Goal: Task Accomplishment & Management: Use online tool/utility

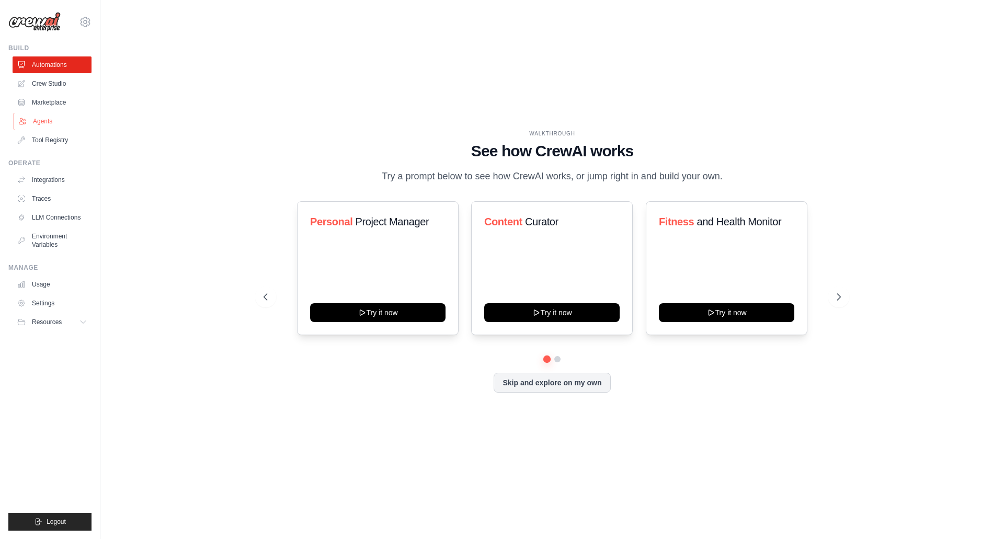
click at [35, 125] on link "Agents" at bounding box center [53, 121] width 79 height 17
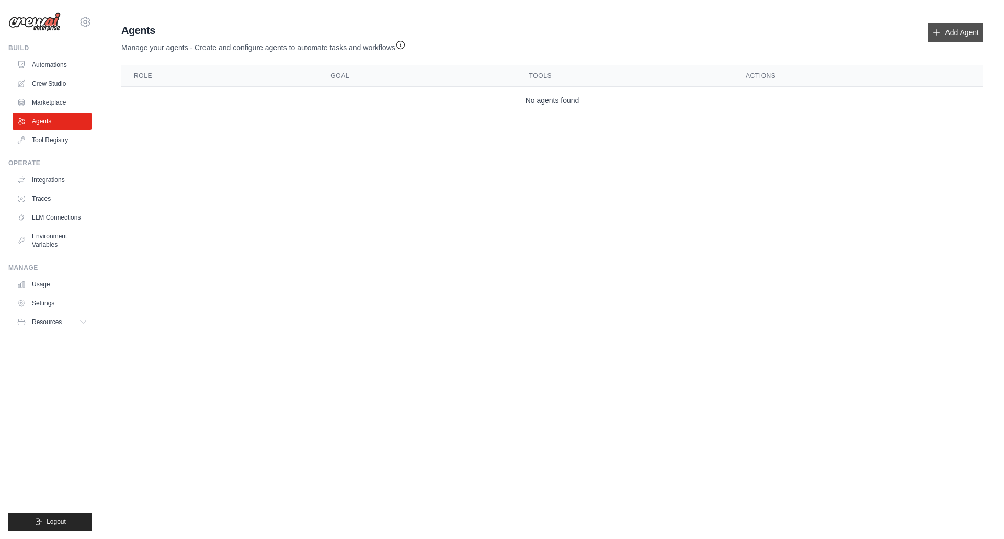
click at [964, 32] on link "Add Agent" at bounding box center [955, 32] width 55 height 19
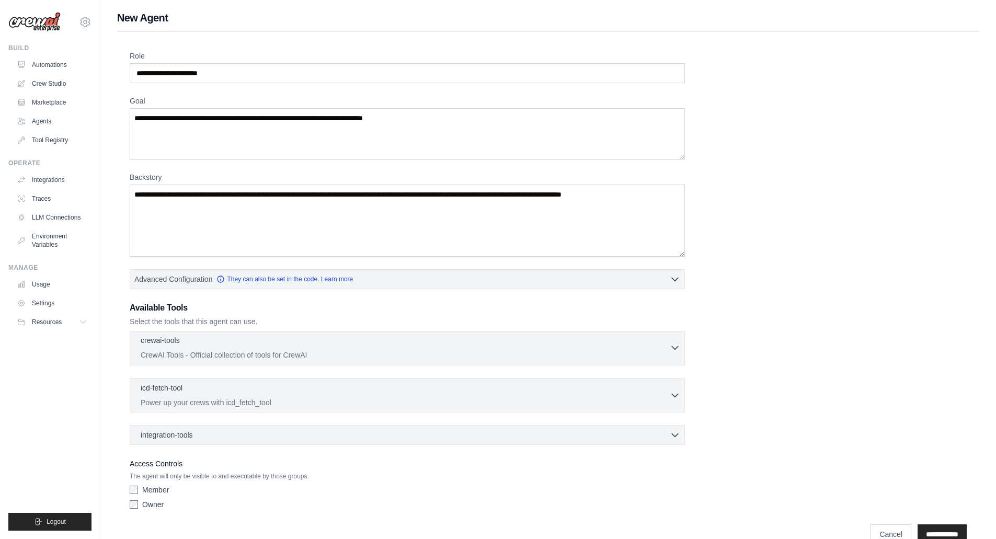
click at [261, 352] on p "CrewAI Tools - Official collection of tools for CrewAI" at bounding box center [405, 355] width 529 height 10
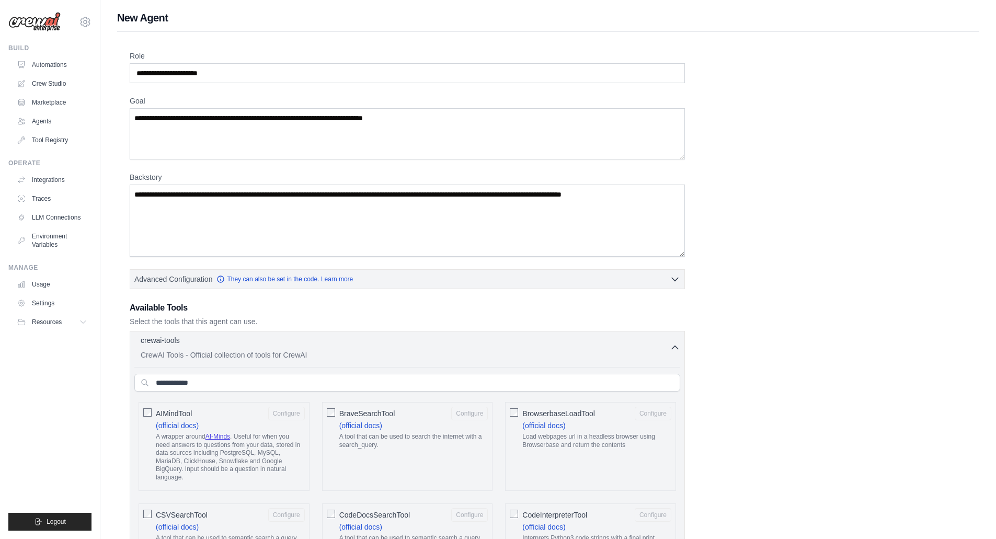
click at [255, 346] on div "crewai-tools 0 selected" at bounding box center [405, 341] width 529 height 13
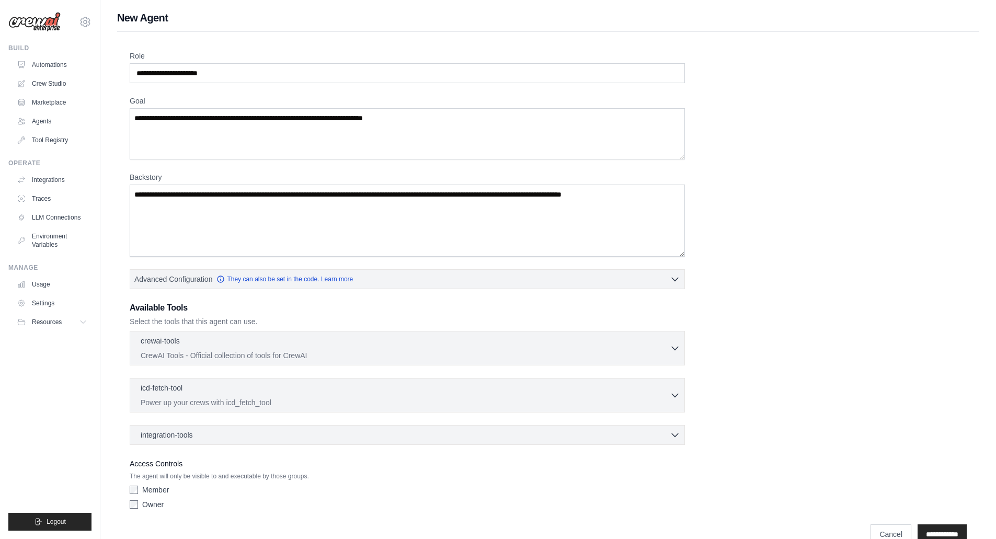
click at [228, 380] on div "icd-fetch-tool 0 selected Power up your crews with icd_fetch_tool IcdFetchTool" at bounding box center [407, 395] width 555 height 34
click at [225, 391] on div "icd-fetch-tool 0 selected" at bounding box center [405, 388] width 529 height 13
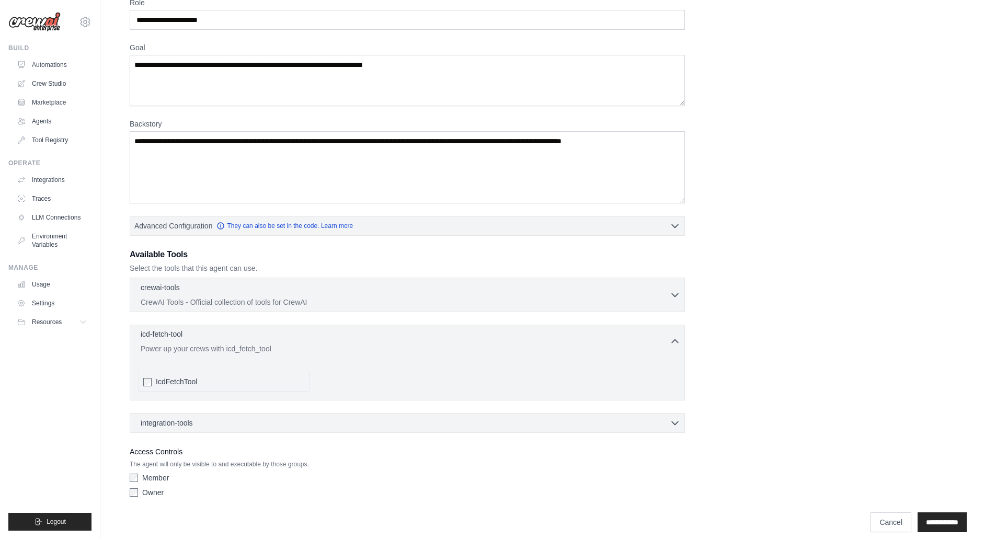
scroll to position [63, 0]
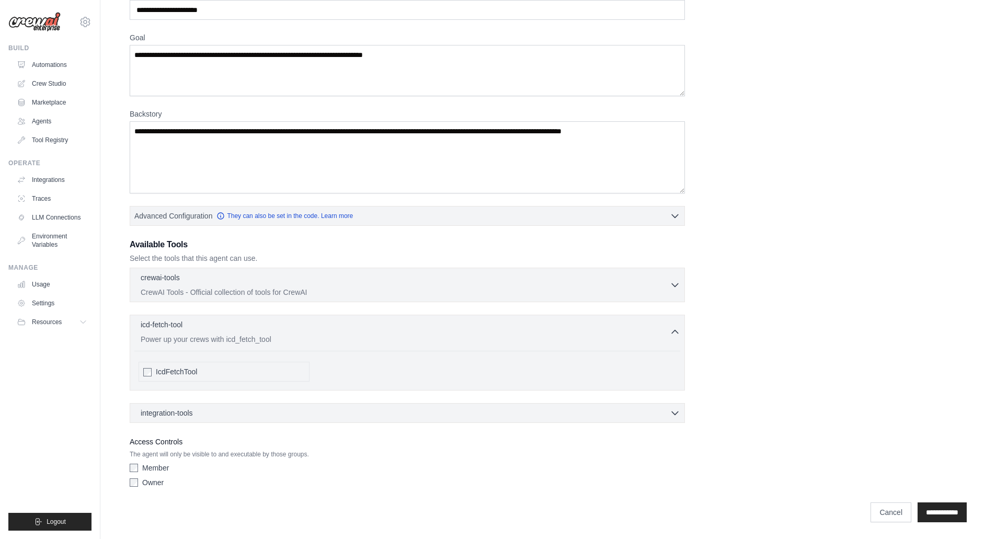
click at [198, 370] on div "IcdFetchTool" at bounding box center [230, 371] width 149 height 10
click at [188, 371] on span "IcdFetchTool" at bounding box center [176, 371] width 41 height 10
click at [230, 331] on div "icd-fetch-tool 0 selected" at bounding box center [405, 325] width 529 height 13
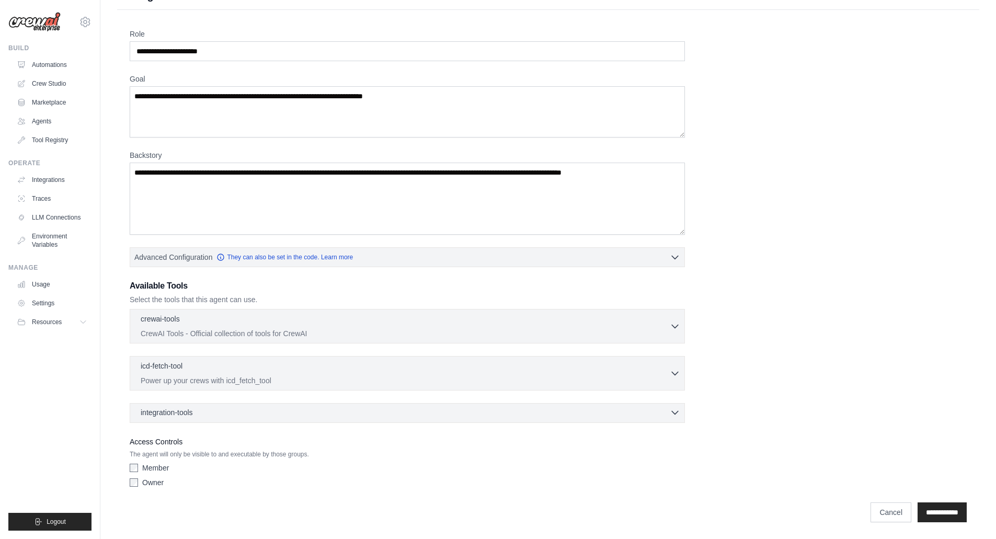
click at [200, 409] on div "integration-tools 0 selected" at bounding box center [410, 412] width 539 height 10
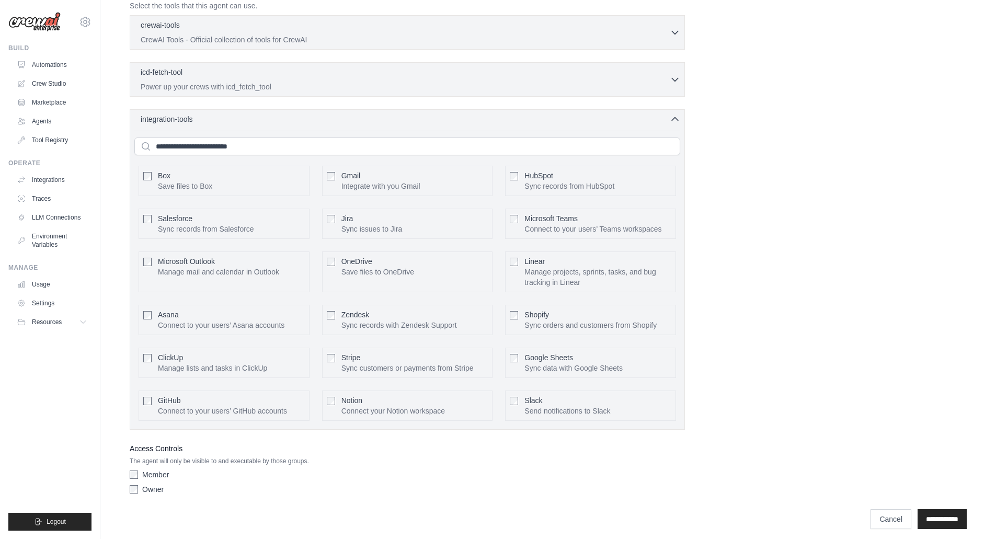
scroll to position [322, 0]
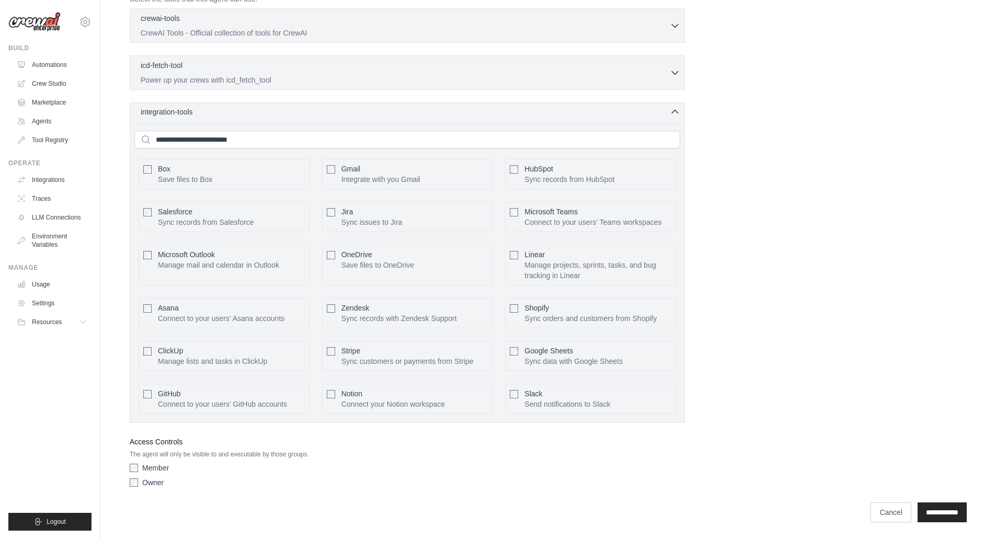
click at [199, 115] on div "integration-tools 0 selected" at bounding box center [410, 112] width 539 height 10
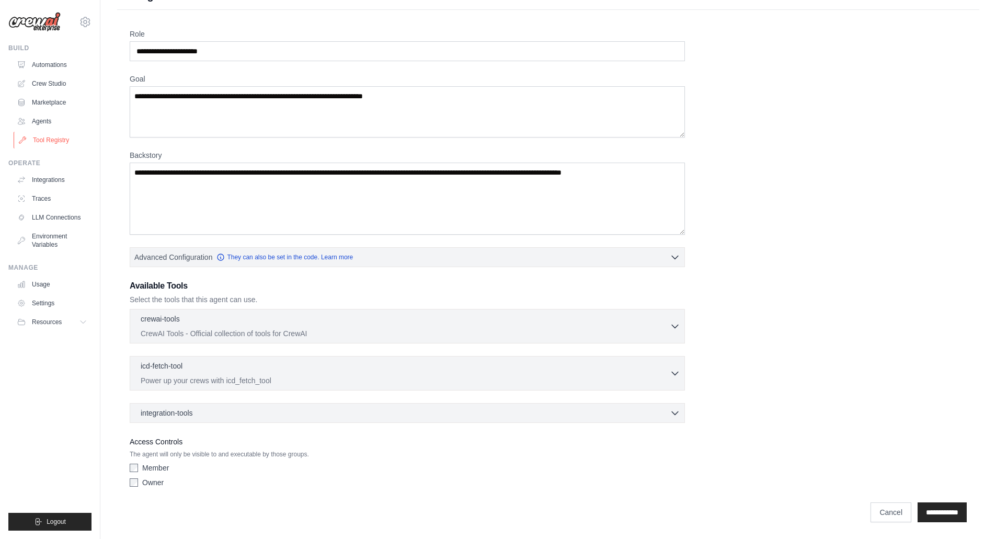
click at [66, 141] on link "Tool Registry" at bounding box center [53, 140] width 79 height 17
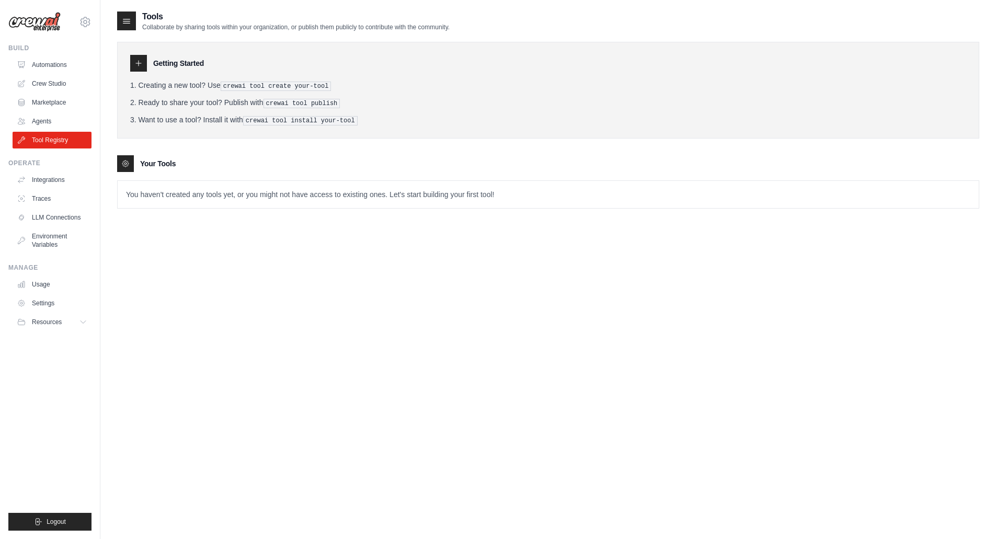
click at [176, 191] on p "You haven't created any tools yet, or you might not have access to existing one…" at bounding box center [548, 194] width 861 height 27
click at [141, 61] on icon at bounding box center [138, 63] width 8 height 8
click at [117, 167] on div at bounding box center [125, 163] width 17 height 17
click at [125, 156] on div at bounding box center [125, 163] width 17 height 17
click at [158, 201] on p "You haven't created any tools yet, or you might not have access to existing one…" at bounding box center [548, 194] width 861 height 27
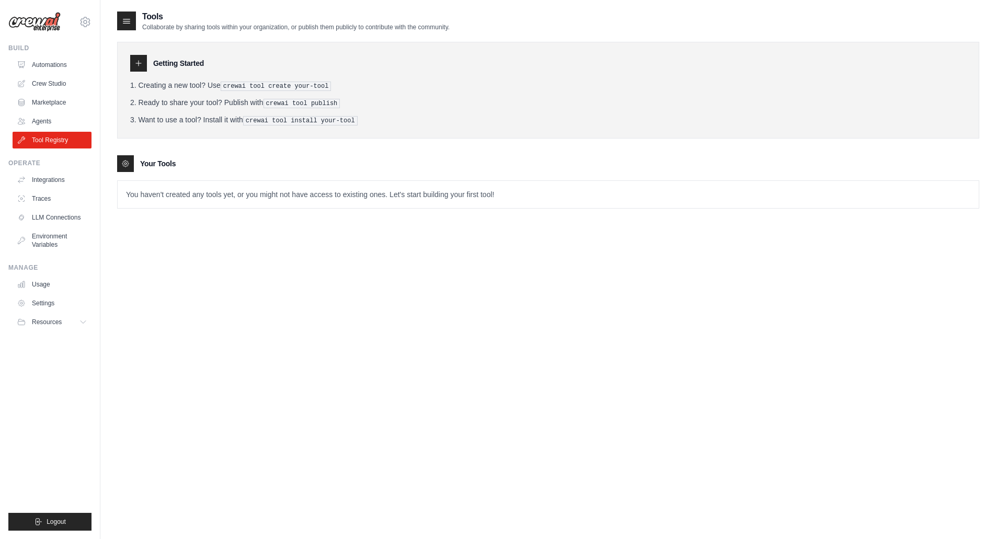
click at [158, 194] on p "You haven't created any tools yet, or you might not have access to existing one…" at bounding box center [548, 194] width 861 height 27
click at [130, 24] on icon at bounding box center [126, 21] width 10 height 10
click at [83, 27] on icon at bounding box center [85, 22] width 13 height 13
click at [157, 124] on div "Getting Started Creating a new tool? Use crewai tool create your-tool Ready to …" at bounding box center [548, 90] width 862 height 97
click at [66, 81] on link "Crew Studio" at bounding box center [53, 83] width 79 height 17
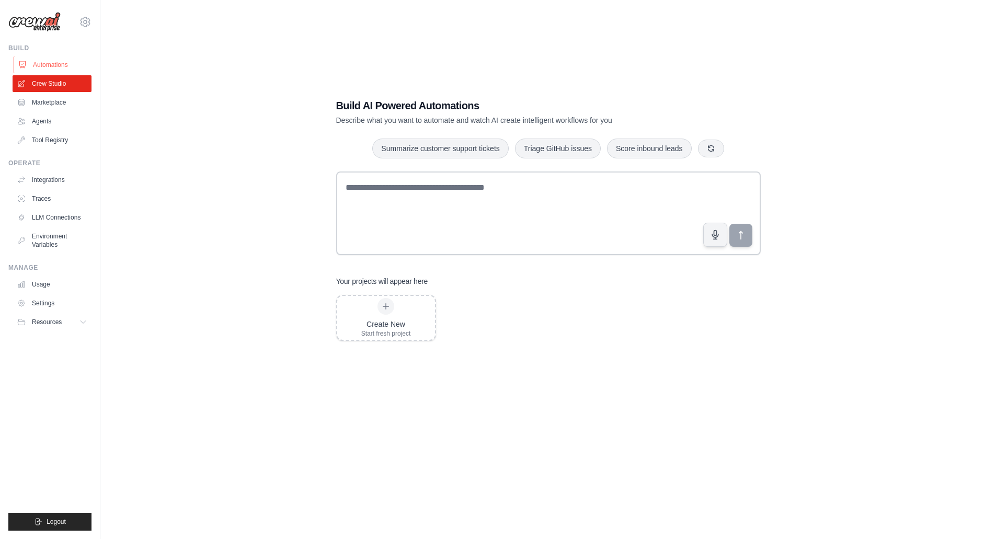
click at [47, 66] on link "Automations" at bounding box center [53, 64] width 79 height 17
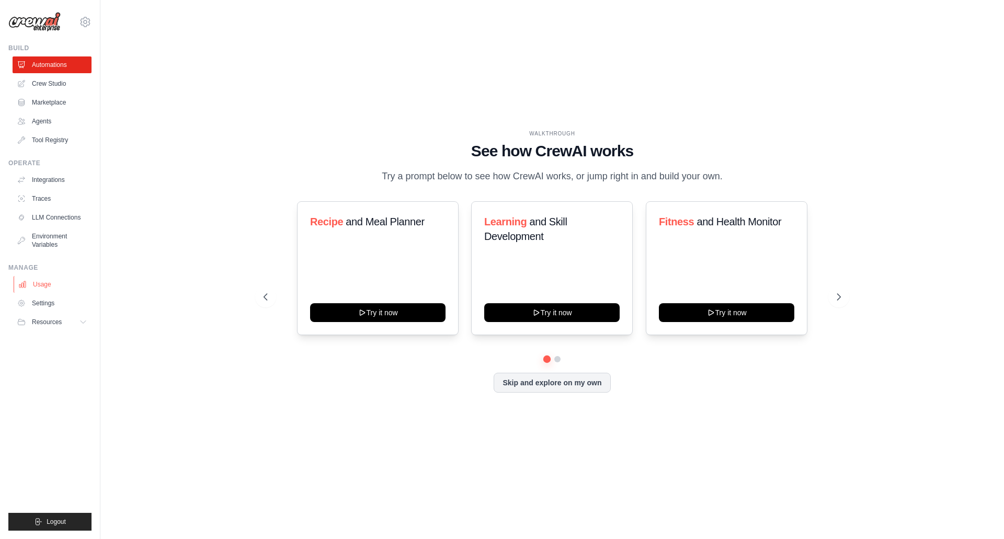
click at [33, 280] on link "Usage" at bounding box center [53, 284] width 79 height 17
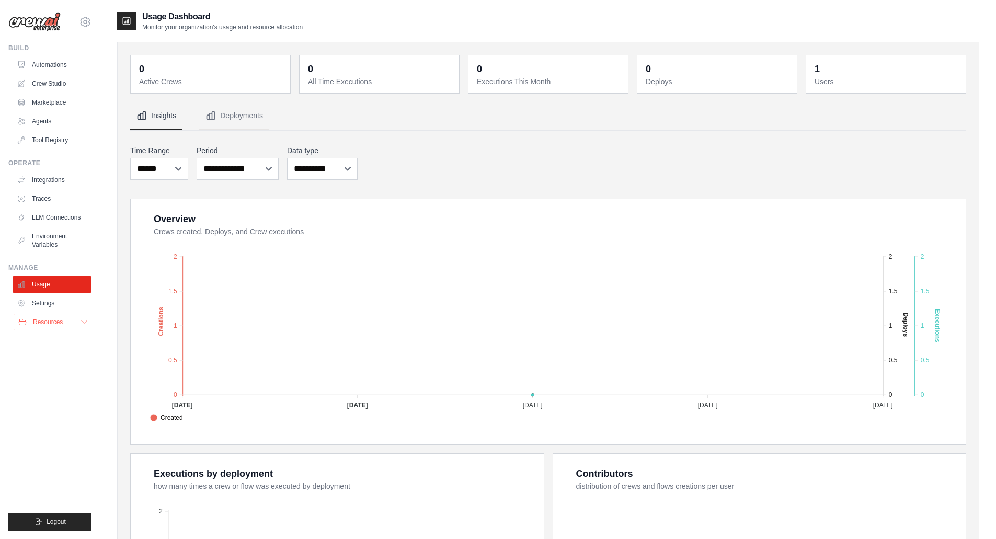
click at [59, 321] on span "Resources" at bounding box center [48, 322] width 30 height 8
click at [50, 306] on link "Settings" at bounding box center [53, 303] width 79 height 17
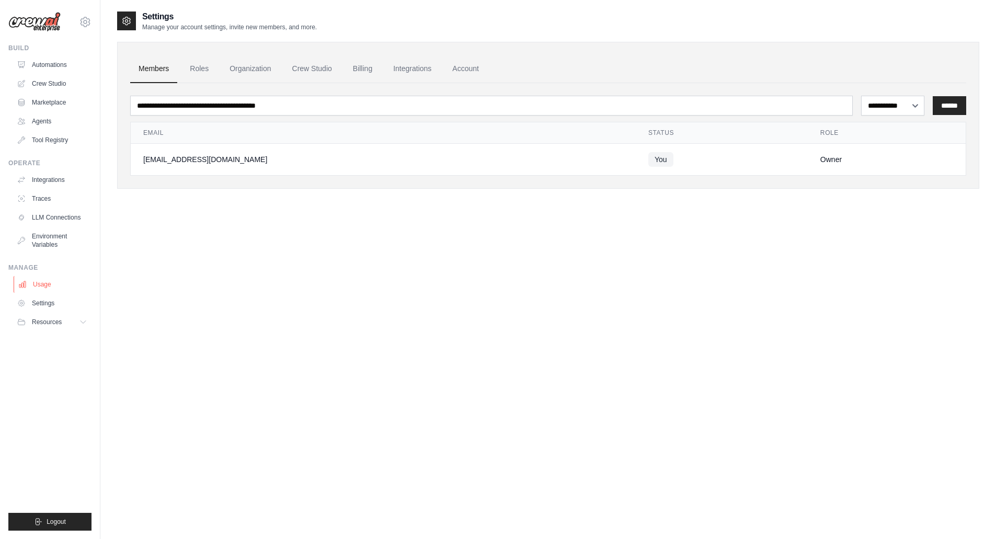
click at [38, 287] on link "Usage" at bounding box center [53, 284] width 79 height 17
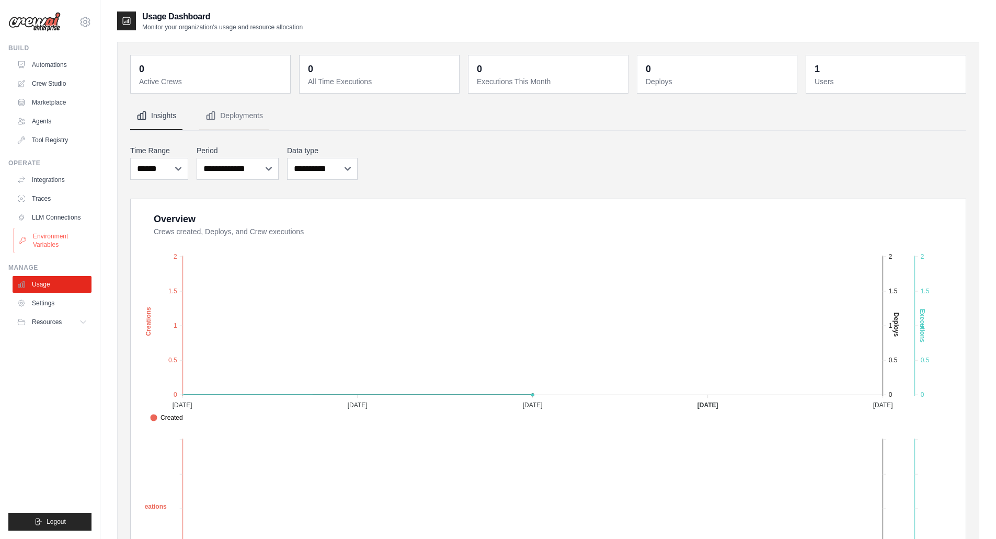
click at [44, 249] on link "Environment Variables" at bounding box center [53, 240] width 79 height 25
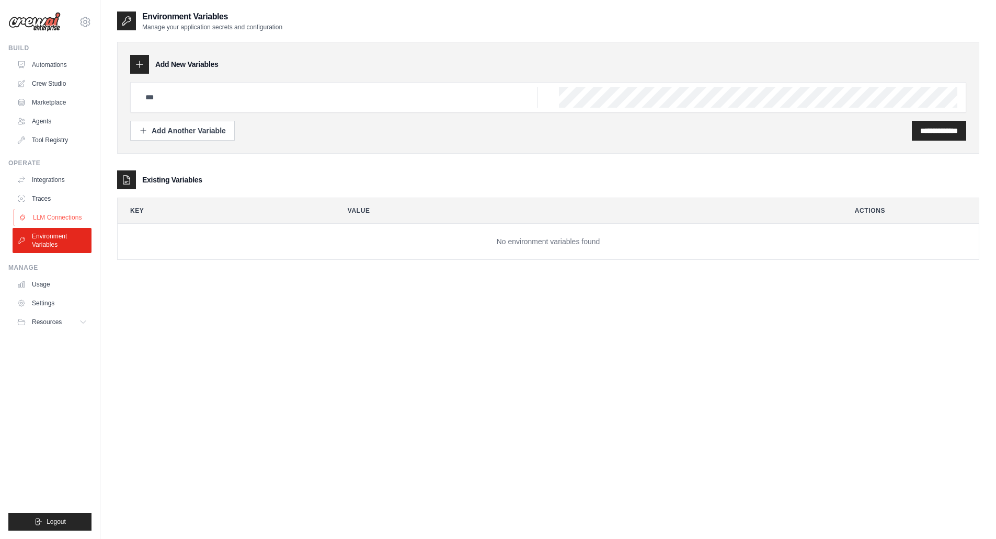
click at [57, 215] on link "LLM Connections" at bounding box center [53, 217] width 79 height 17
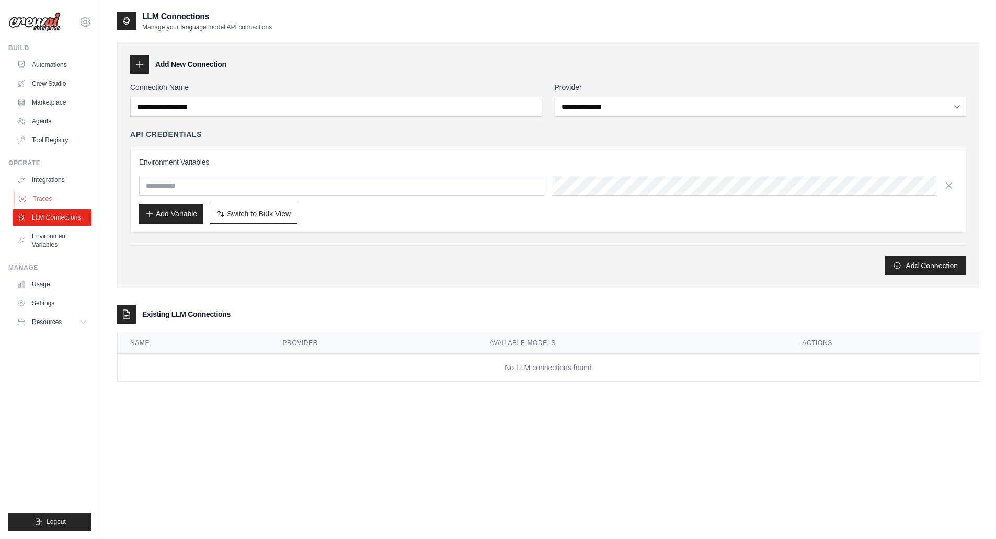
click at [53, 192] on link "Traces" at bounding box center [53, 198] width 79 height 17
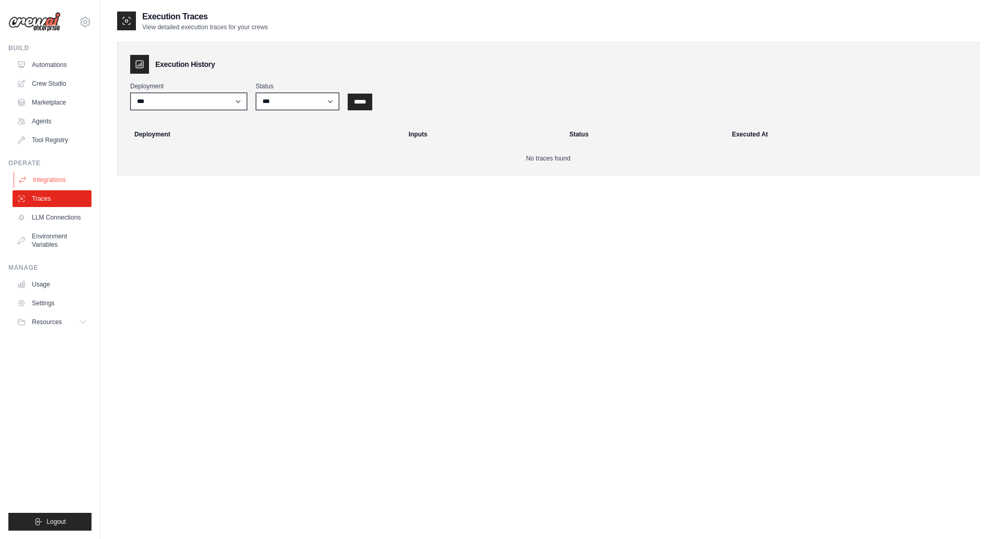
click at [53, 185] on link "Integrations" at bounding box center [53, 179] width 79 height 17
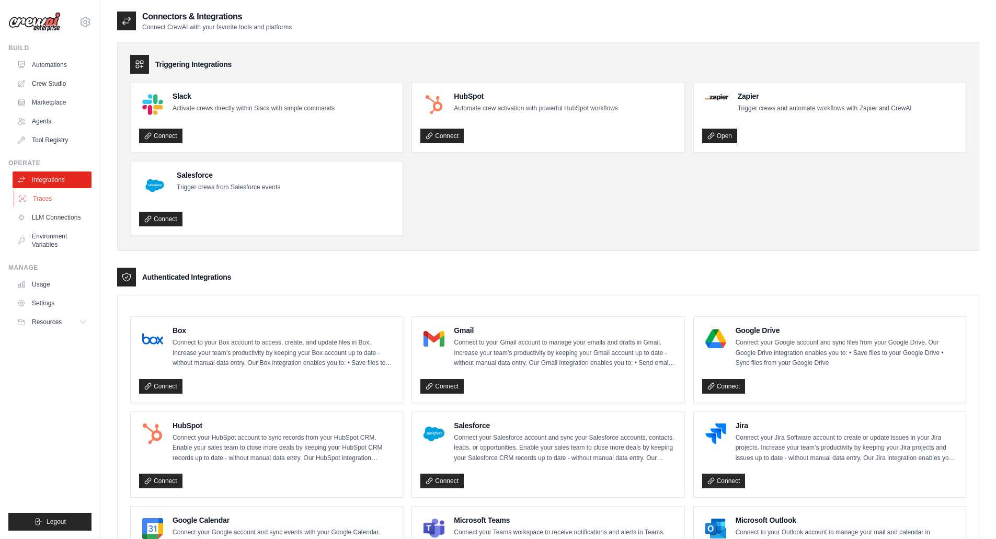
click at [42, 200] on link "Traces" at bounding box center [53, 198] width 79 height 17
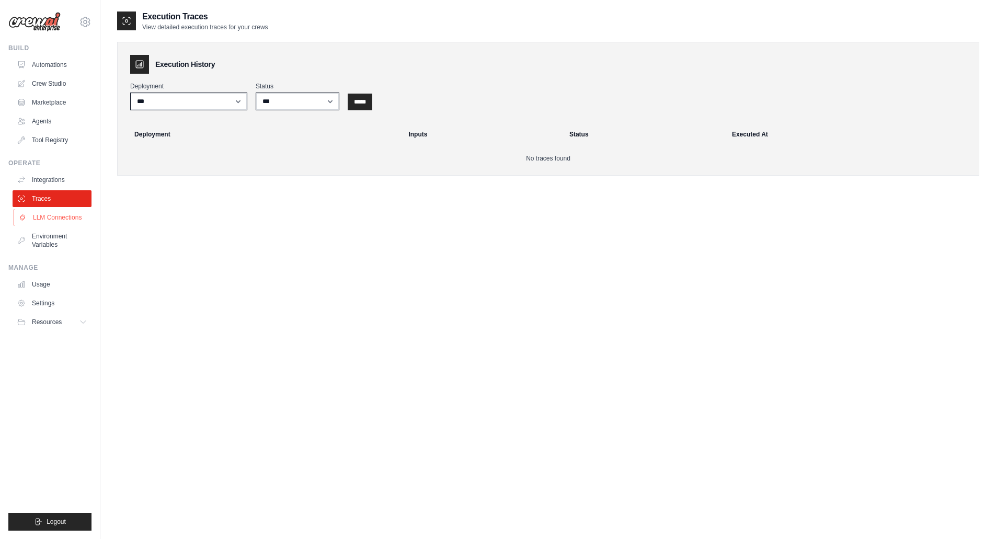
click at [53, 217] on link "LLM Connections" at bounding box center [53, 217] width 79 height 17
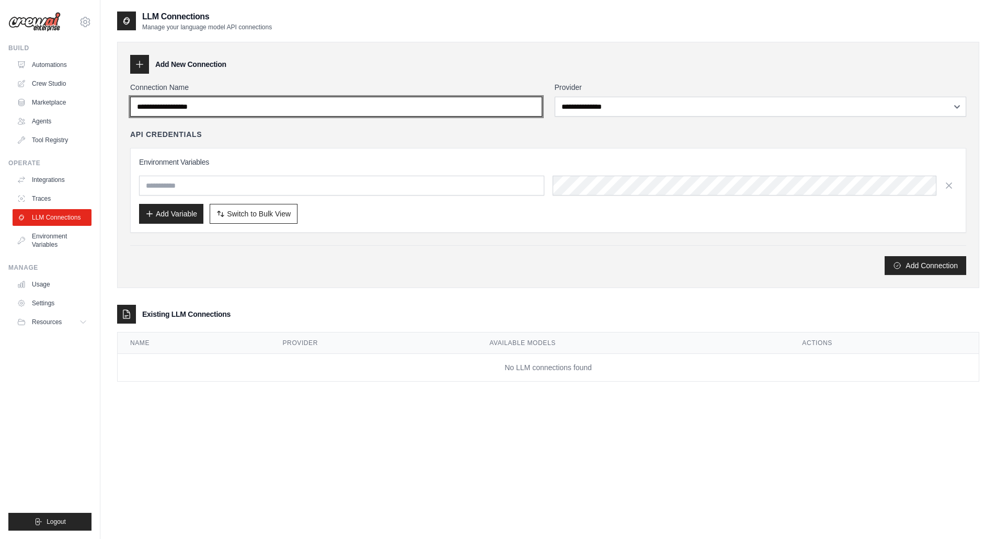
click at [342, 108] on input "Connection Name" at bounding box center [336, 107] width 412 height 20
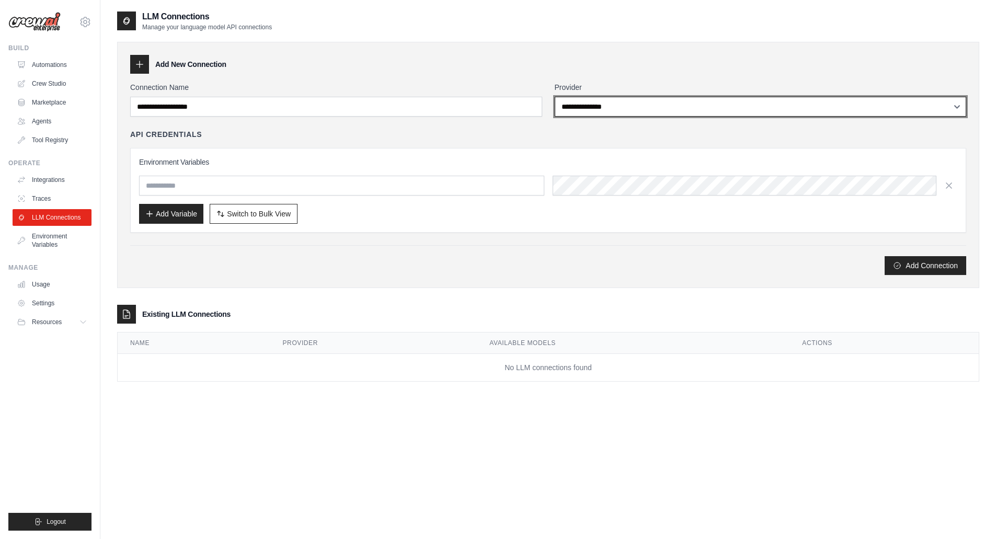
click at [590, 110] on select "**********" at bounding box center [761, 107] width 412 height 20
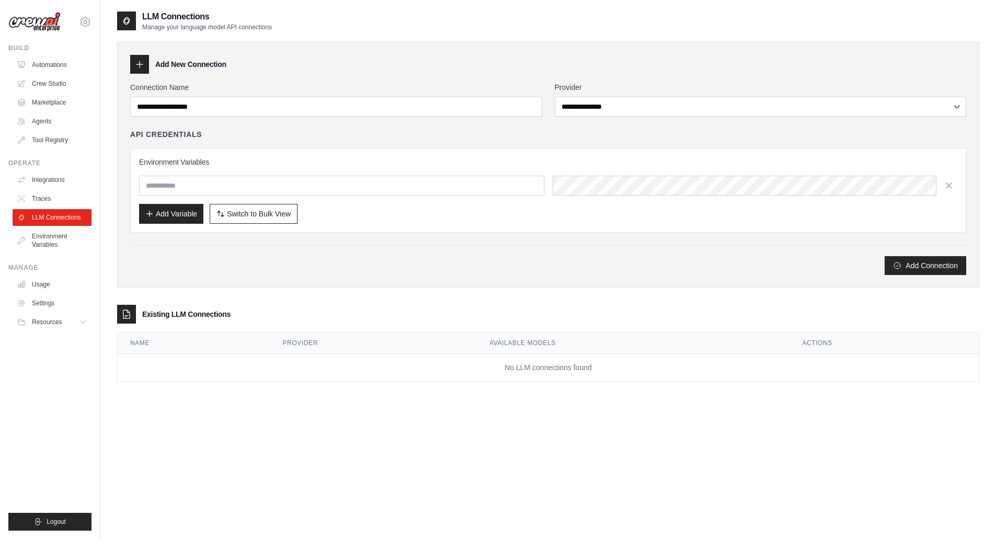
click at [685, 56] on div "Add New Connection" at bounding box center [548, 64] width 836 height 19
click at [57, 238] on link "Environment Variables" at bounding box center [53, 240] width 79 height 25
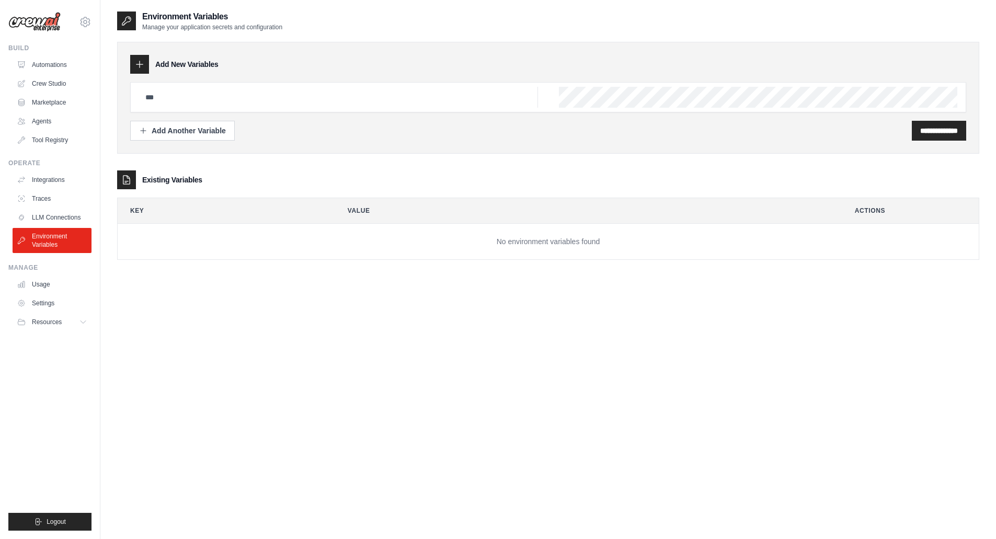
click at [142, 70] on div at bounding box center [139, 64] width 19 height 19
click at [160, 103] on input "text" at bounding box center [338, 97] width 399 height 21
click at [197, 130] on div "Add Another Variable" at bounding box center [182, 130] width 87 height 10
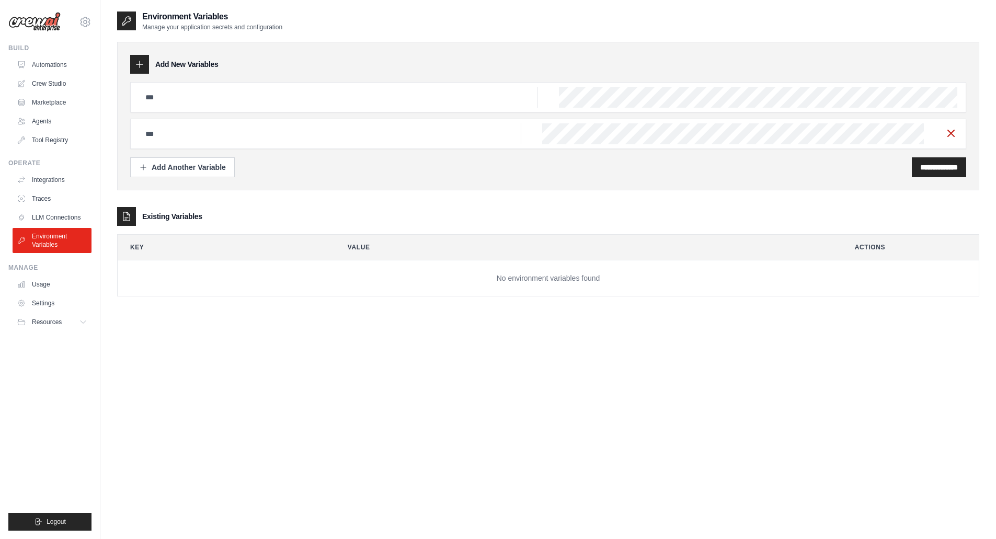
click at [951, 135] on icon "button" at bounding box center [950, 133] width 13 height 13
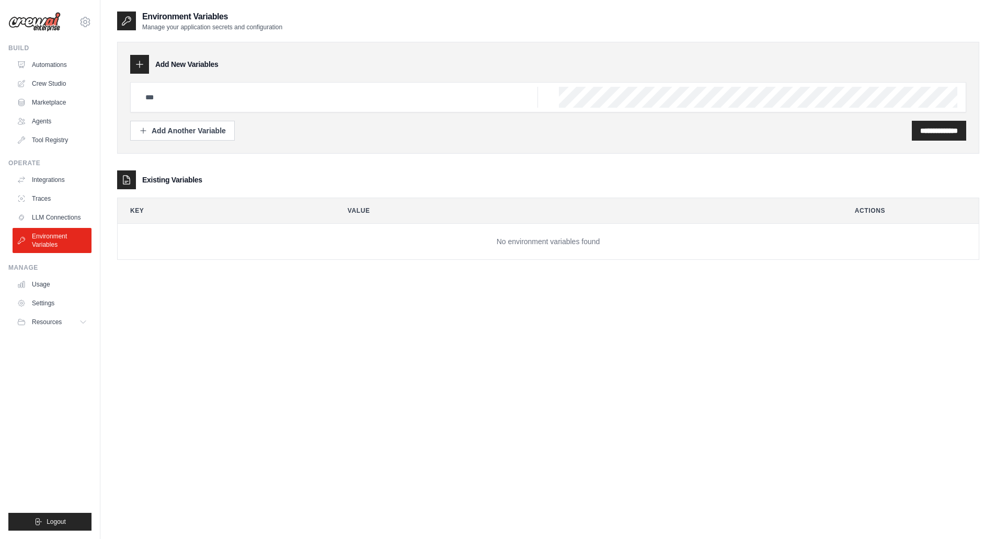
click at [43, 25] on img at bounding box center [34, 22] width 52 height 20
click at [51, 80] on link "Crew Studio" at bounding box center [53, 83] width 79 height 17
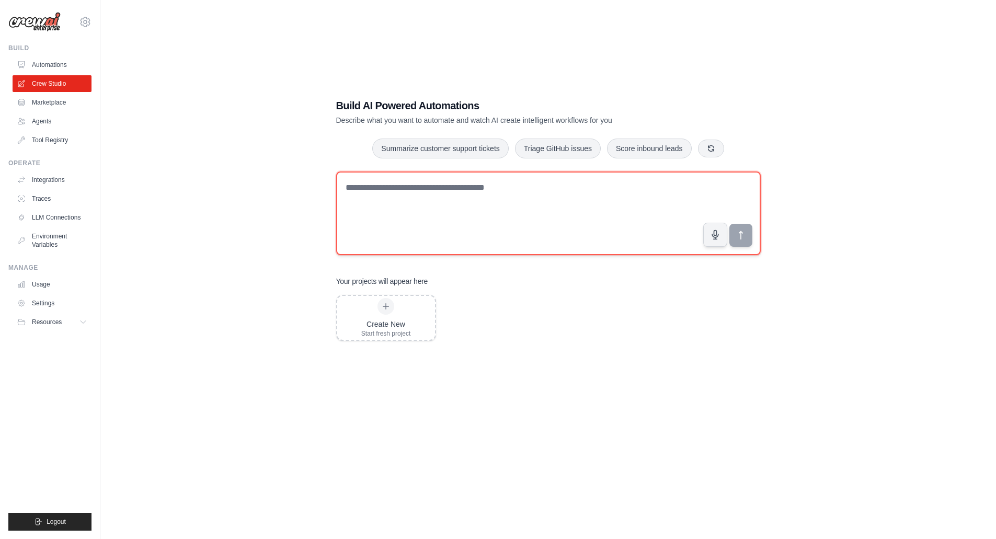
drag, startPoint x: 391, startPoint y: 182, endPoint x: 436, endPoint y: 216, distance: 55.9
click at [391, 182] on textarea at bounding box center [548, 213] width 424 height 84
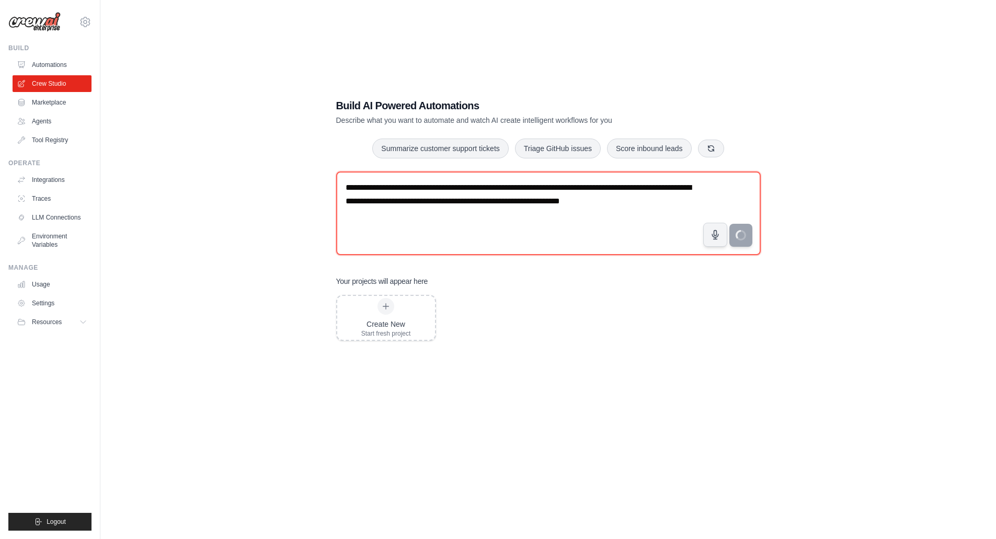
type textarea "**********"
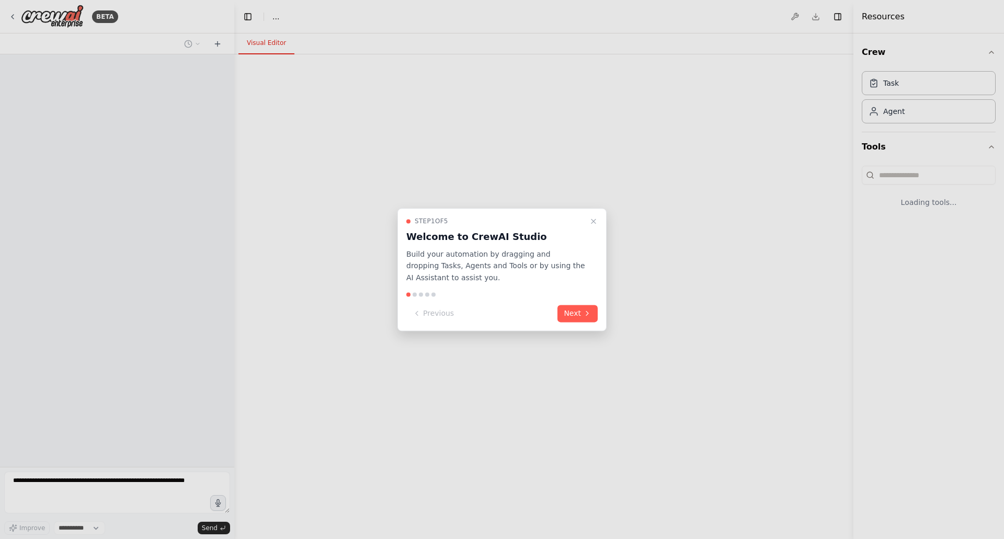
select select "****"
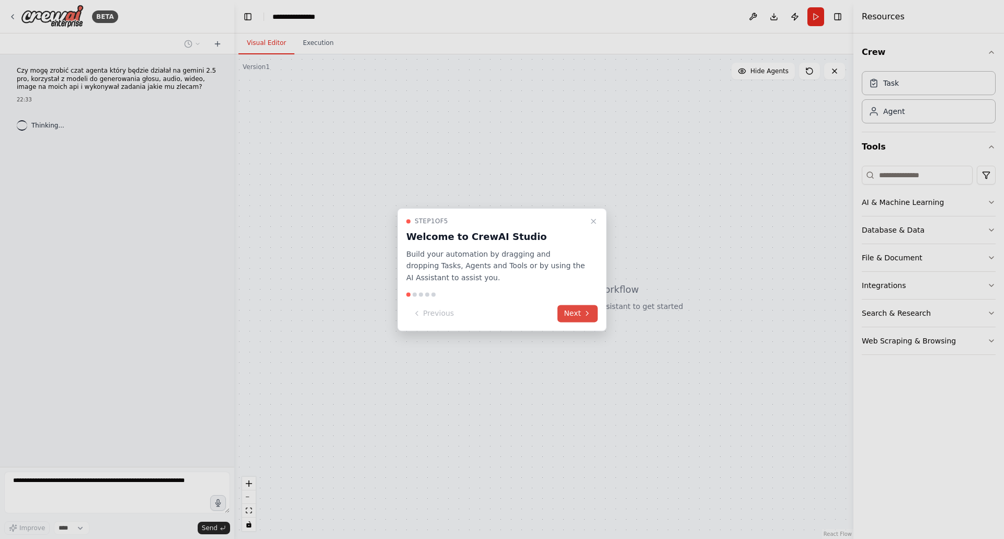
click at [584, 308] on button "Next" at bounding box center [577, 313] width 40 height 17
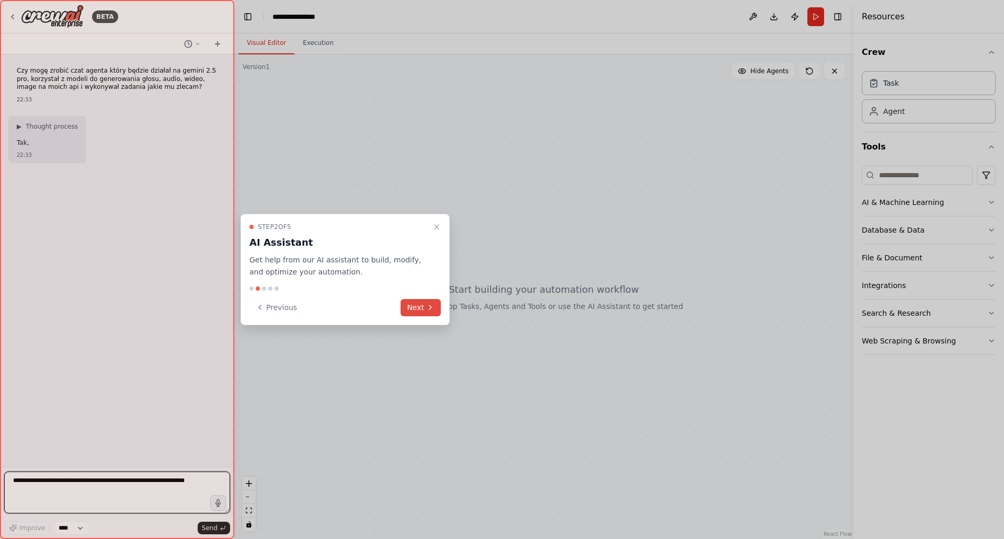
click at [423, 311] on button "Next" at bounding box center [420, 307] width 40 height 17
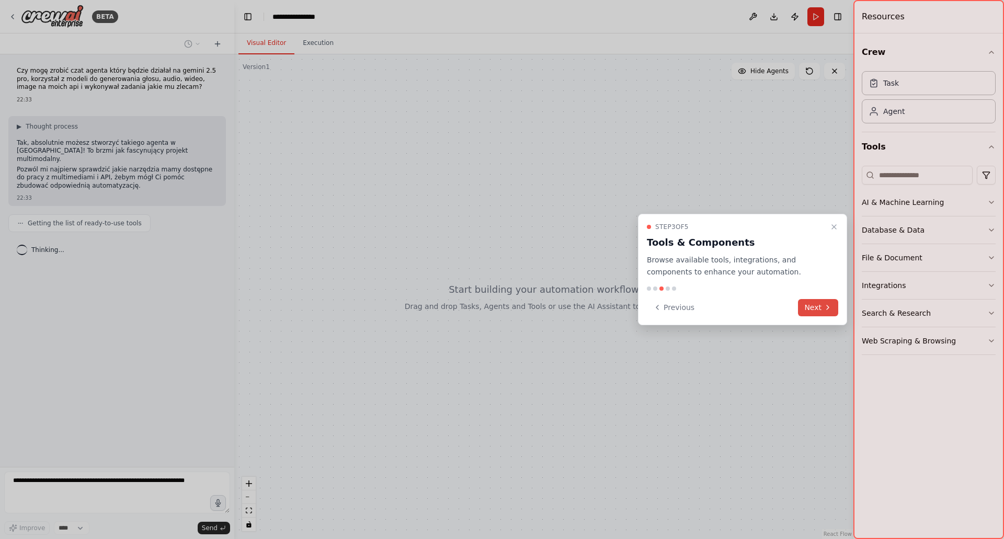
click at [815, 305] on button "Next" at bounding box center [818, 307] width 40 height 17
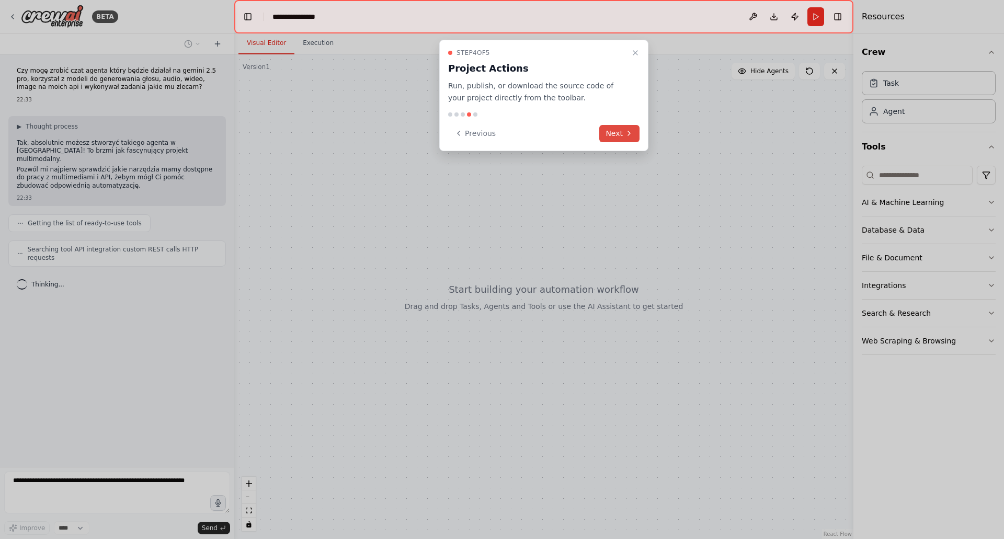
click at [617, 133] on button "Next" at bounding box center [619, 133] width 40 height 17
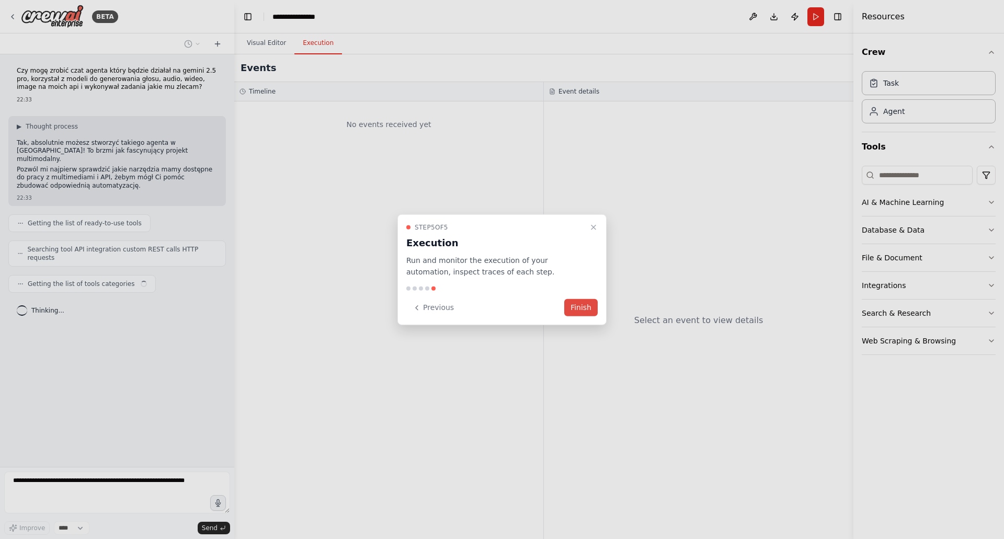
click at [585, 305] on button "Finish" at bounding box center [580, 307] width 33 height 17
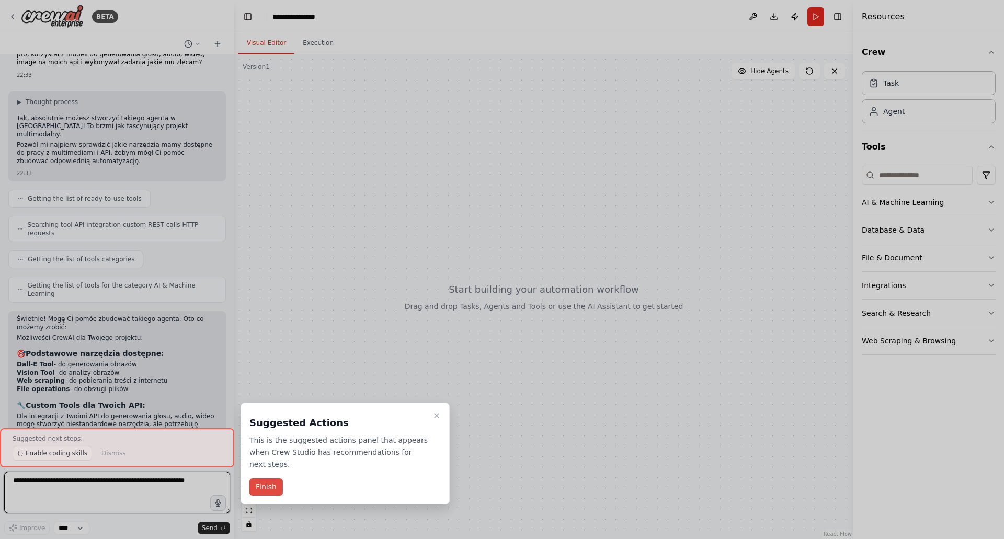
scroll to position [33, 0]
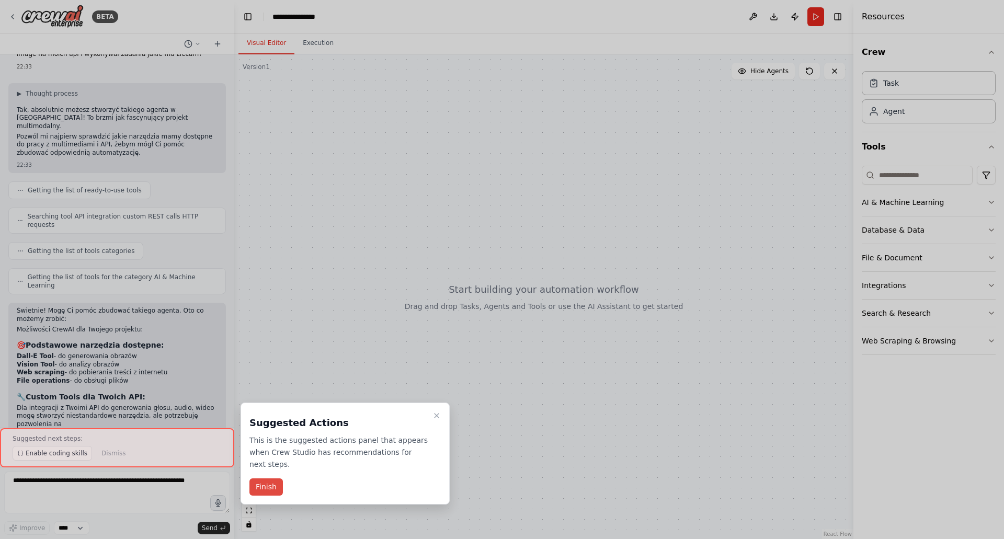
click at [269, 478] on button "Finish" at bounding box center [265, 486] width 33 height 17
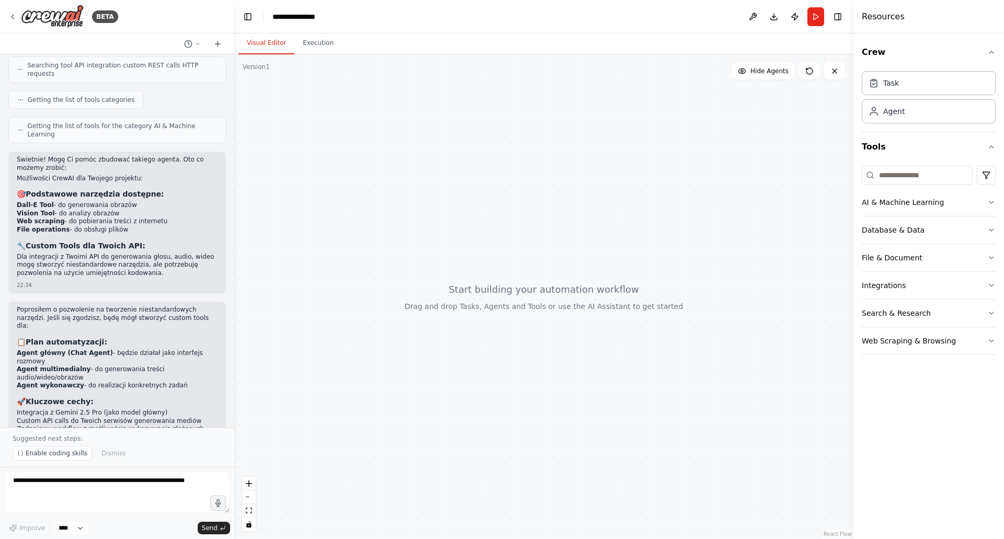
scroll to position [236, 0]
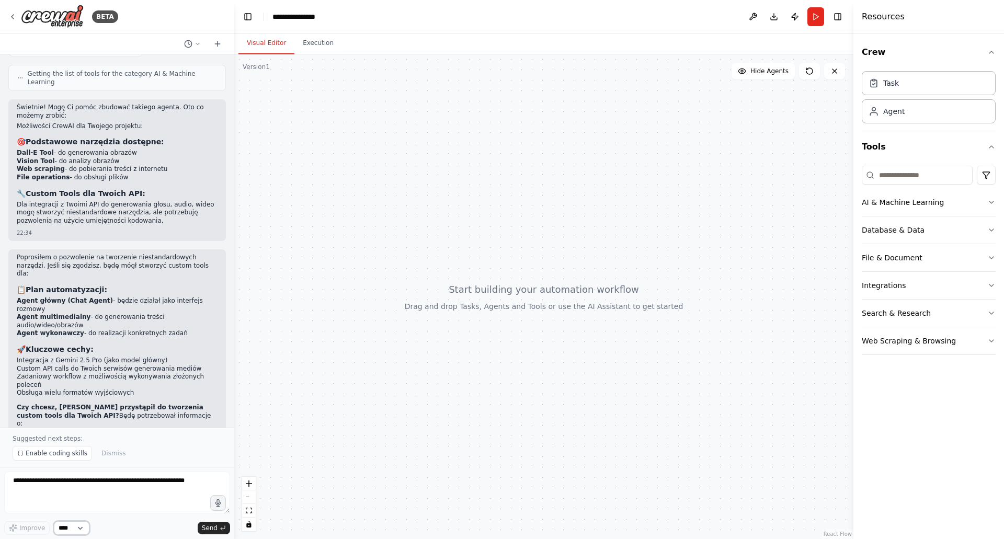
click at [70, 528] on select "****" at bounding box center [72, 528] width 36 height 14
click at [220, 49] on button at bounding box center [217, 44] width 17 height 13
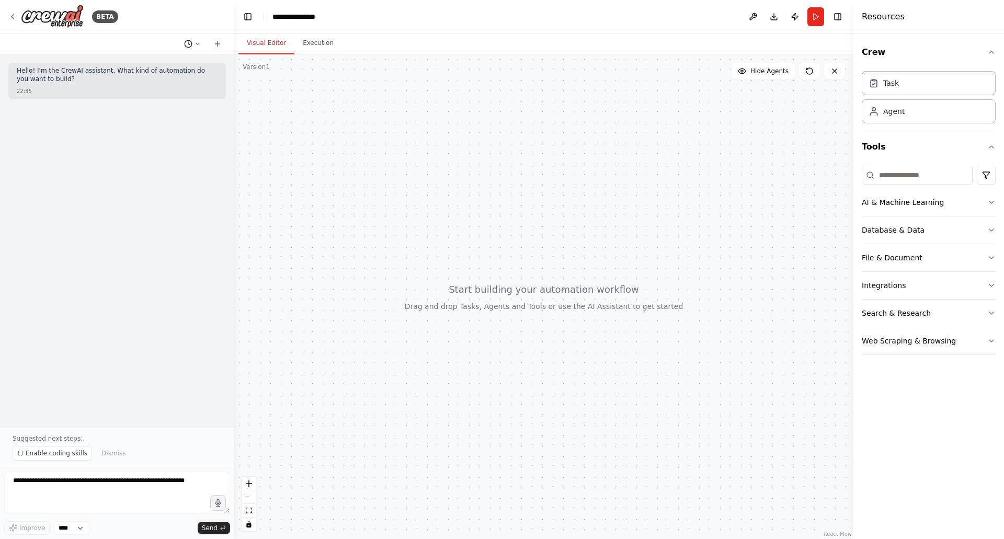
click at [188, 46] on icon at bounding box center [188, 44] width 8 height 8
click at [157, 89] on button "Czy mogę zrobić czat agenta który będzie działał na gemini 2.5 pro, korzystał z…" at bounding box center [171, 82] width 124 height 17
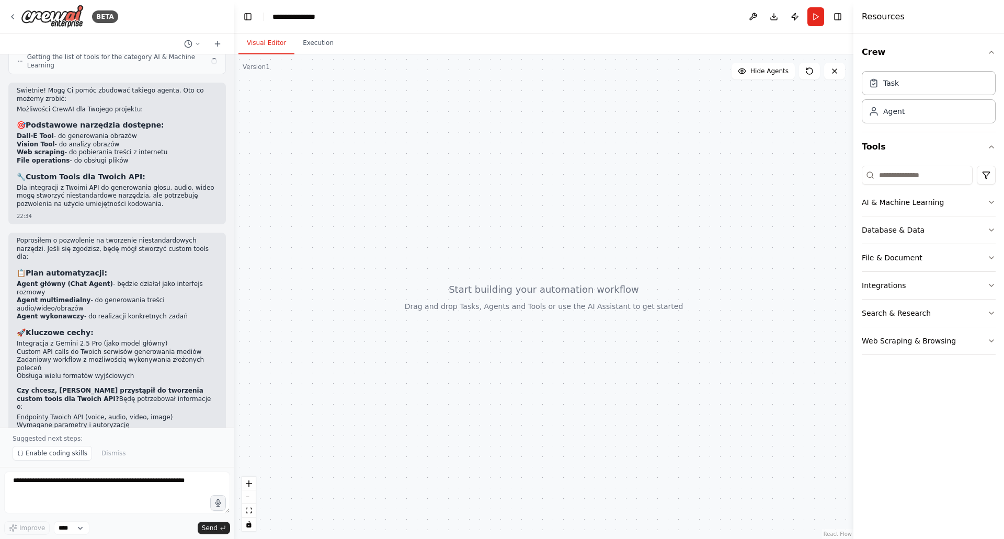
scroll to position [236, 0]
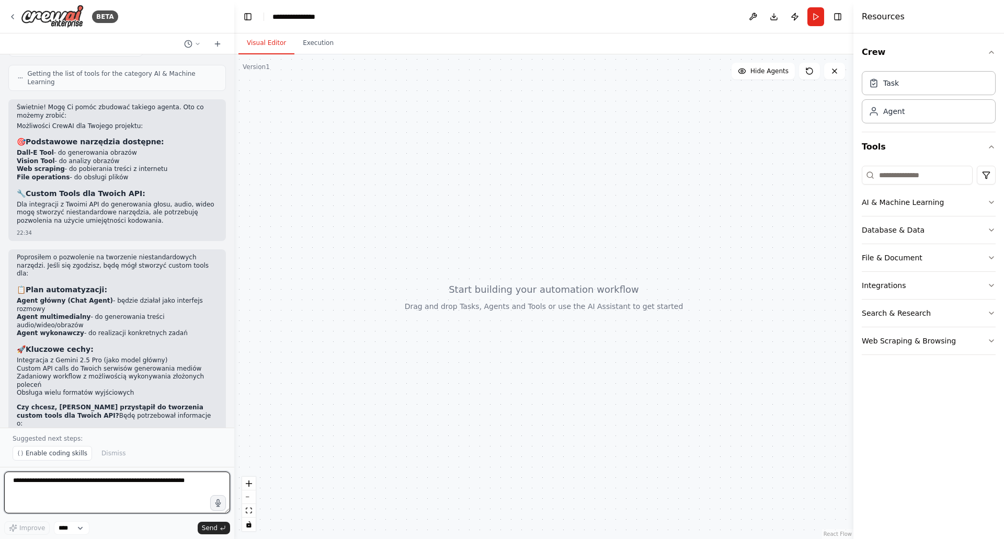
click at [101, 497] on textarea at bounding box center [117, 492] width 226 height 42
click at [681, 222] on div at bounding box center [543, 296] width 619 height 485
click at [632, 242] on div at bounding box center [543, 296] width 619 height 485
click at [631, 242] on div at bounding box center [543, 296] width 619 height 485
click at [890, 84] on div "Task" at bounding box center [891, 82] width 16 height 10
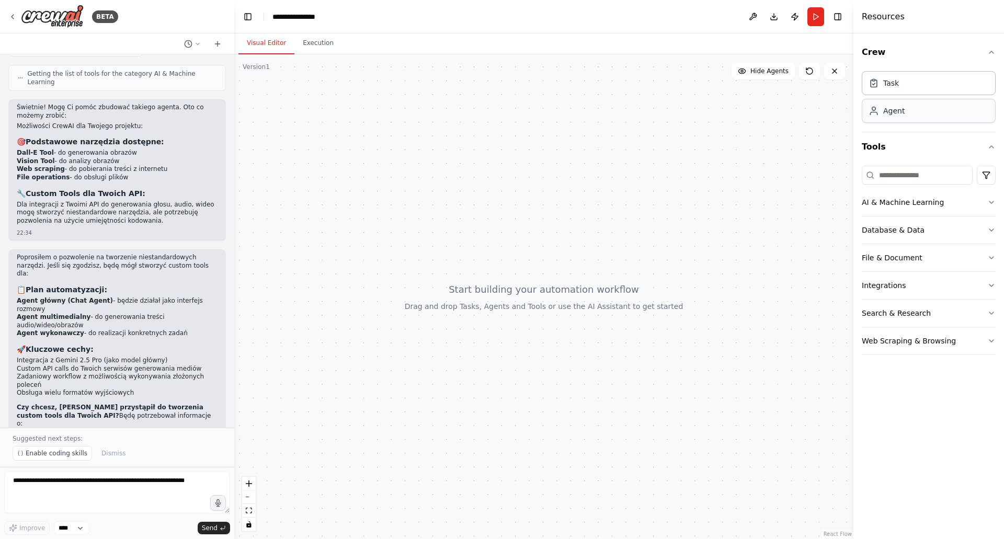
click at [892, 110] on div "Agent" at bounding box center [893, 111] width 21 height 10
drag, startPoint x: 892, startPoint y: 110, endPoint x: 675, endPoint y: 160, distance: 222.6
click at [676, 160] on div "BETA Czy mogę zrobić czat agenta który będzie działał na gemini 2.5 pro, korzys…" at bounding box center [502, 269] width 1004 height 539
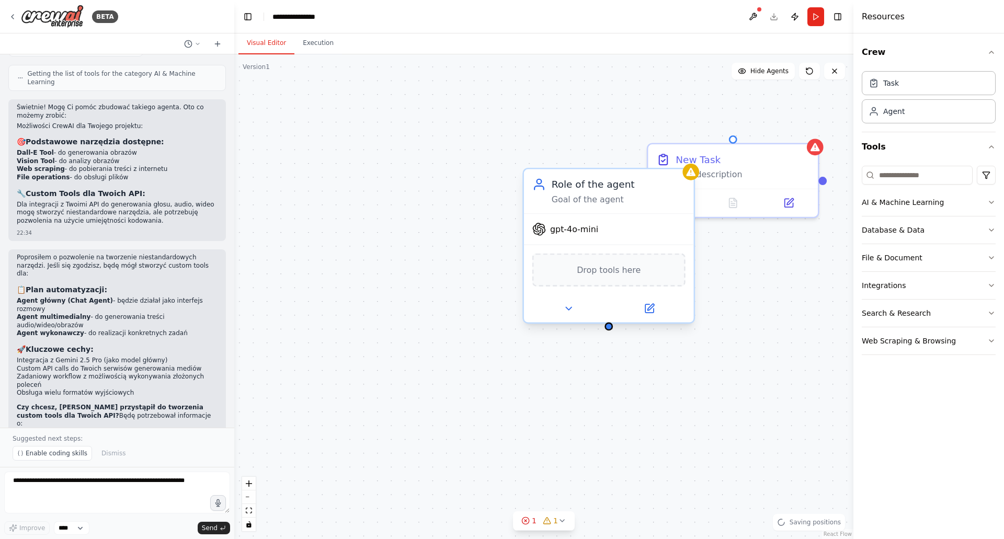
click at [593, 235] on div "gpt-4o-mini" at bounding box center [565, 229] width 66 height 14
click at [571, 226] on span "gpt-4o-mini" at bounding box center [574, 229] width 48 height 11
click at [557, 240] on div "gpt-4o-mini" at bounding box center [609, 229] width 170 height 30
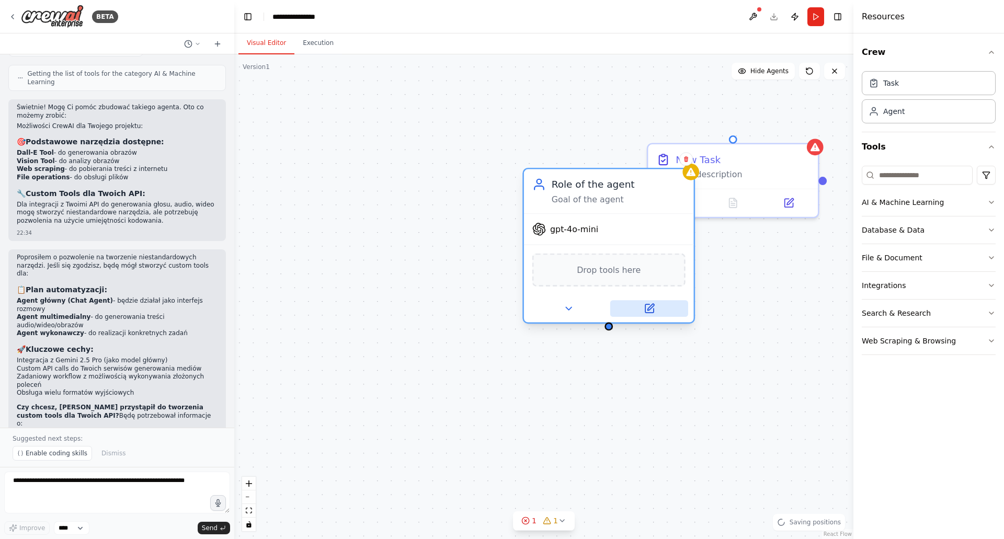
drag, startPoint x: 648, startPoint y: 317, endPoint x: 646, endPoint y: 310, distance: 6.6
click at [647, 316] on div at bounding box center [609, 309] width 170 height 28
click at [646, 309] on icon at bounding box center [648, 308] width 8 height 8
click at [577, 309] on button at bounding box center [568, 308] width 78 height 17
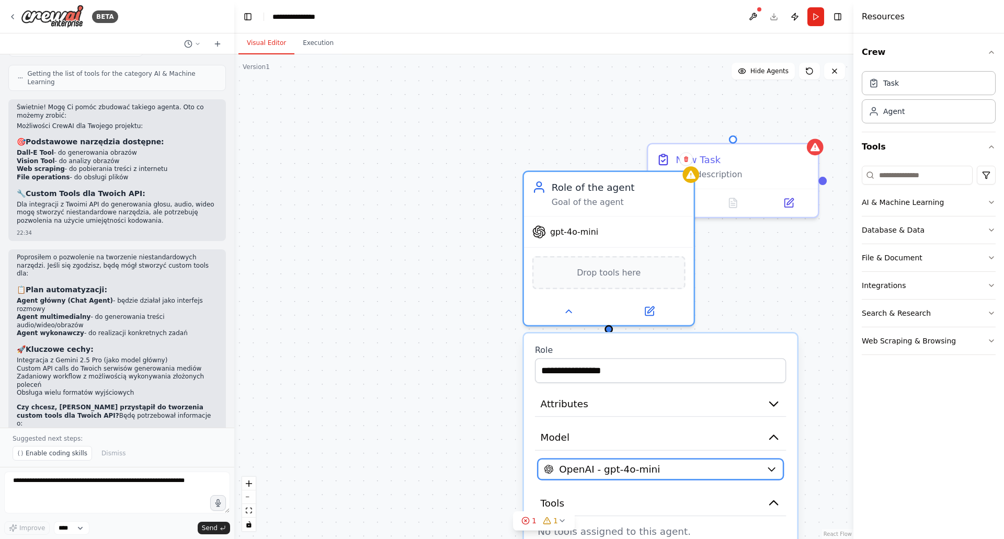
click at [615, 462] on span "OpenAI - gpt-4o-mini" at bounding box center [609, 469] width 101 height 14
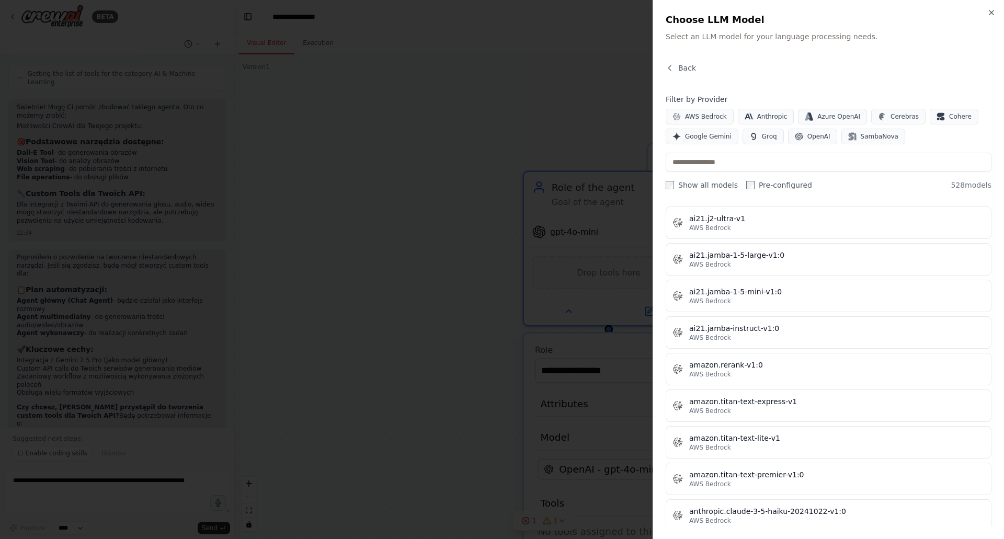
scroll to position [0, 0]
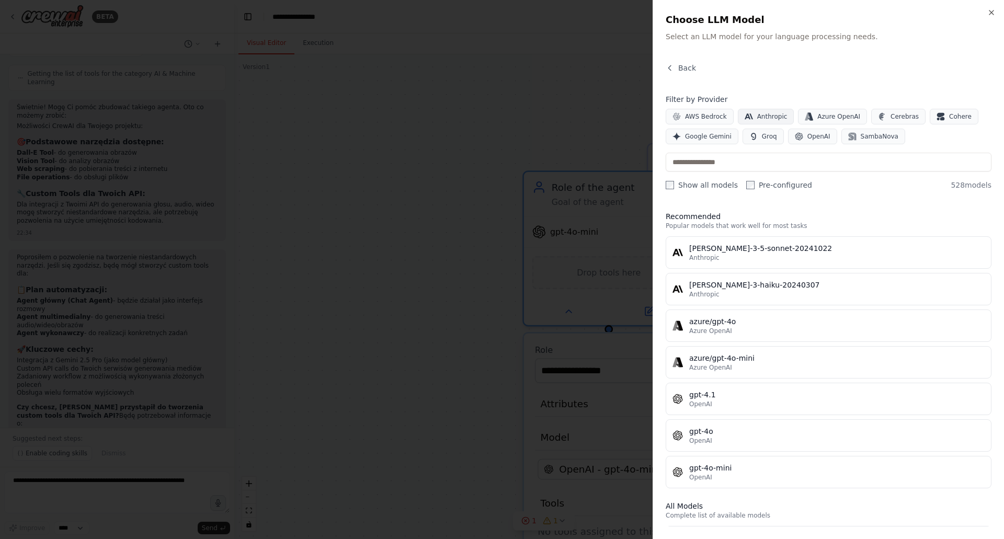
click at [747, 114] on icon "button" at bounding box center [748, 116] width 8 height 8
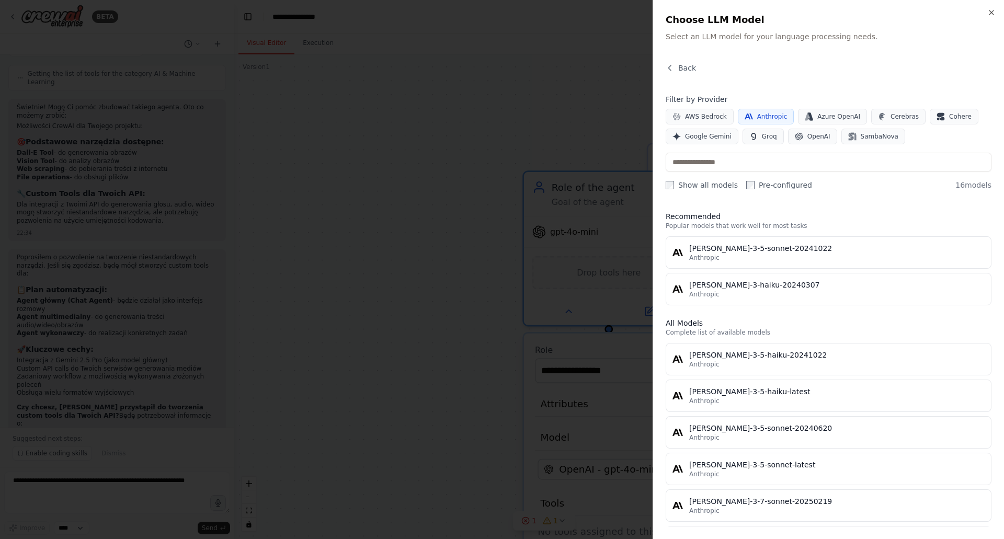
click at [758, 117] on span "Anthropic" at bounding box center [772, 116] width 30 height 8
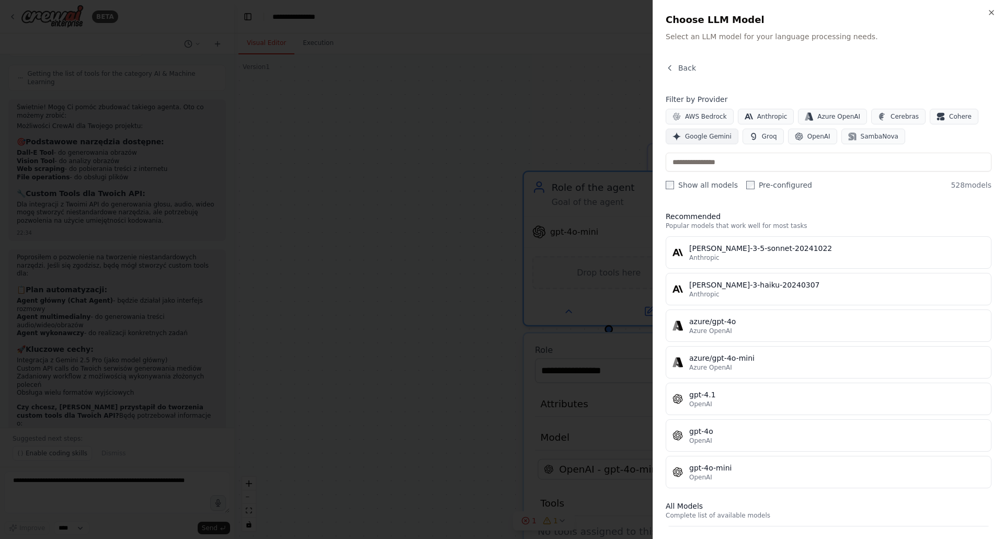
click at [712, 141] on button "Google Gemini" at bounding box center [701, 137] width 73 height 16
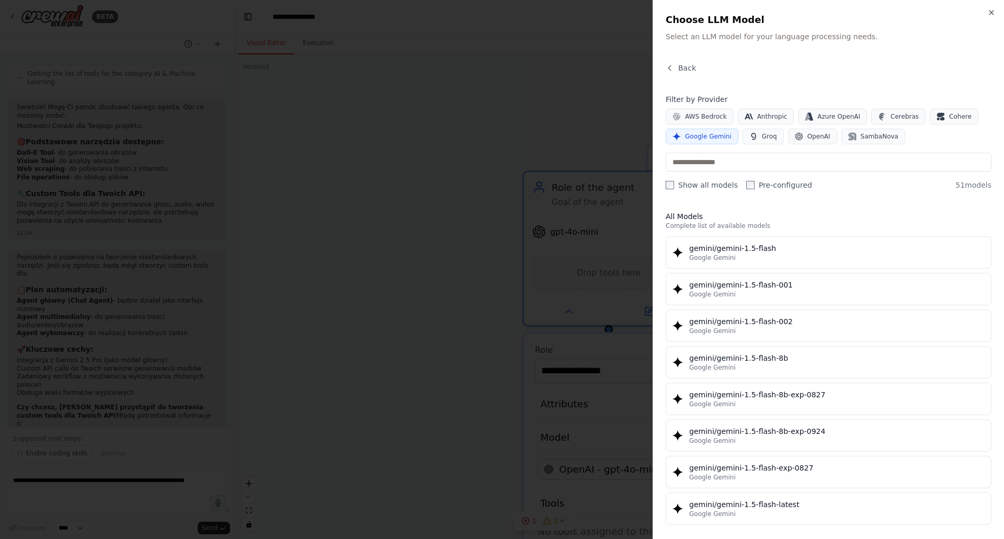
click at [706, 137] on span "Google Gemini" at bounding box center [708, 136] width 47 height 8
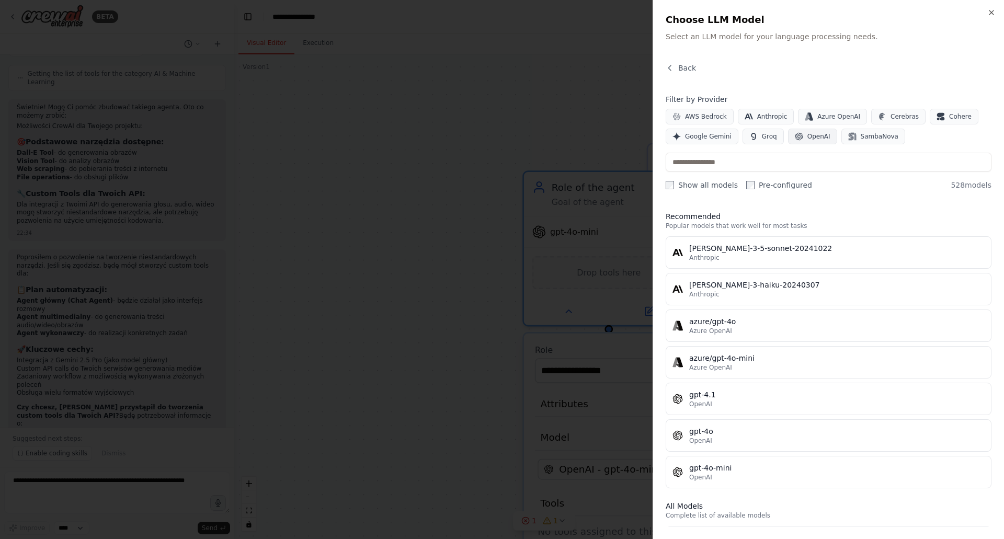
click at [812, 141] on button "OpenAI" at bounding box center [812, 137] width 49 height 16
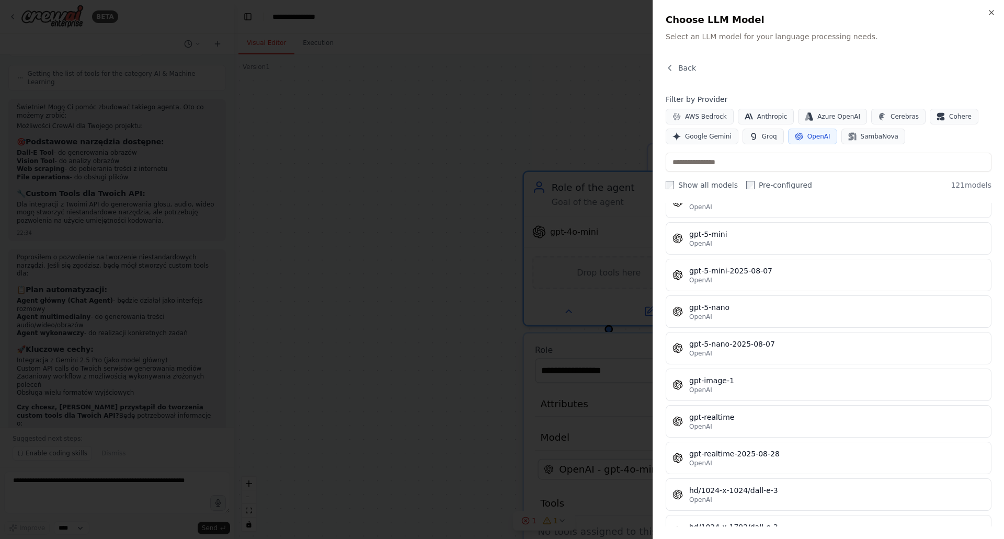
scroll to position [2613, 0]
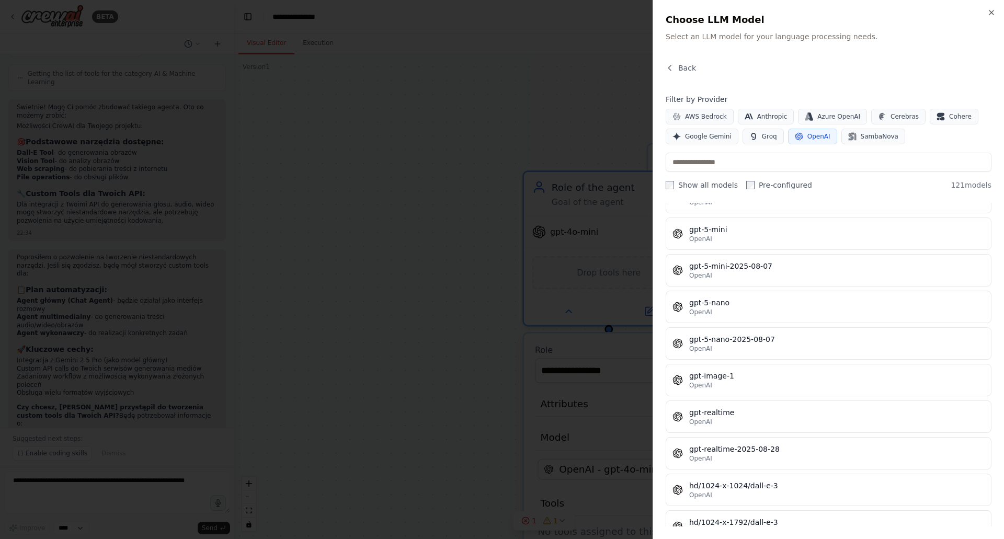
click at [811, 140] on span "OpenAI" at bounding box center [818, 136] width 23 height 8
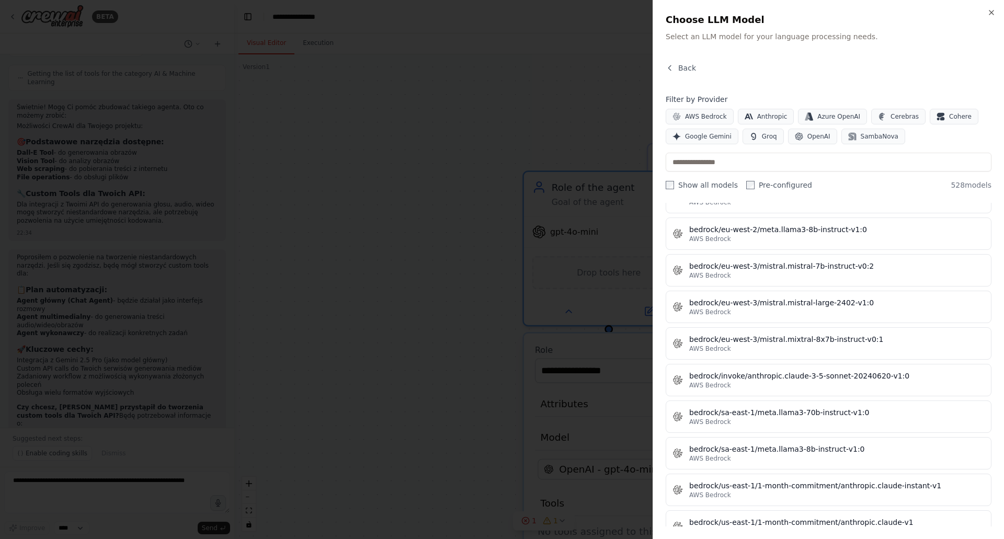
click at [684, 59] on div "Close Choose LLM Model Select an LLM model for your language processing needs. …" at bounding box center [827, 269] width 351 height 539
click at [683, 66] on span "Back" at bounding box center [687, 68] width 18 height 10
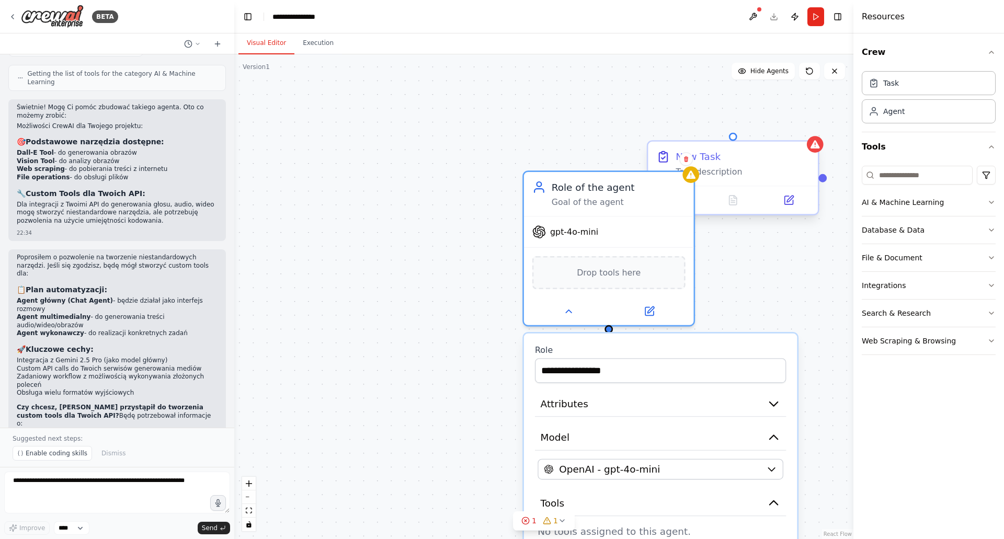
click at [746, 157] on div "New Task" at bounding box center [742, 157] width 134 height 14
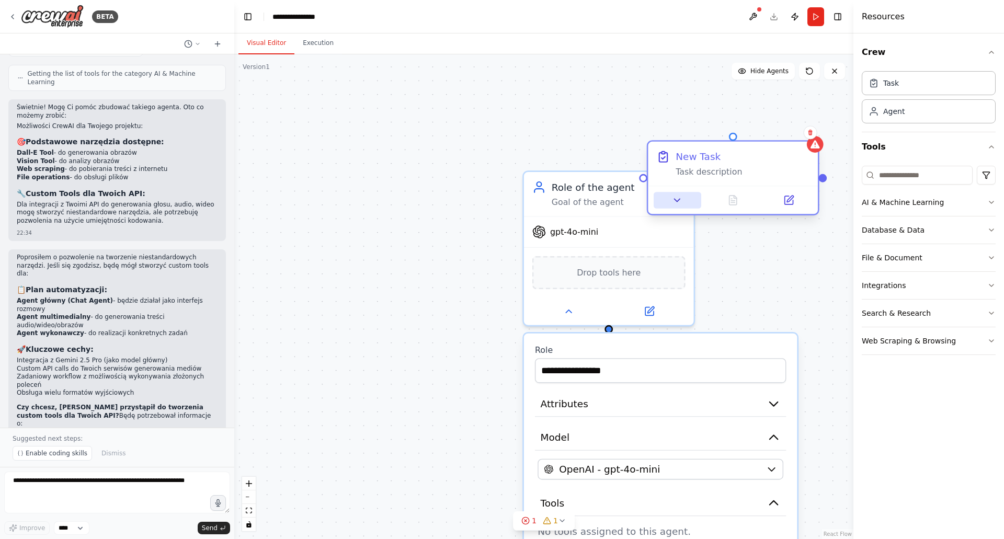
click at [690, 200] on button at bounding box center [677, 200] width 48 height 17
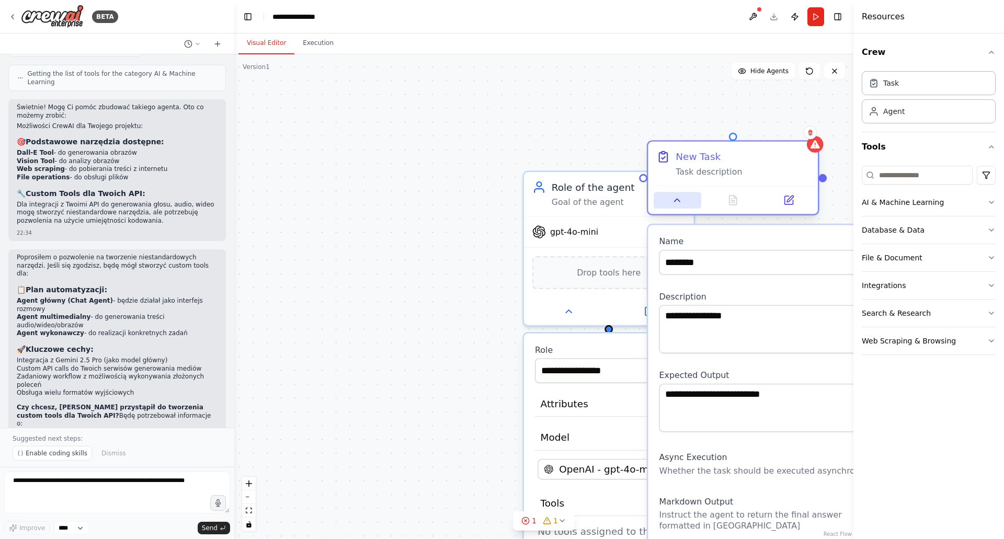
click at [690, 200] on button at bounding box center [677, 200] width 48 height 17
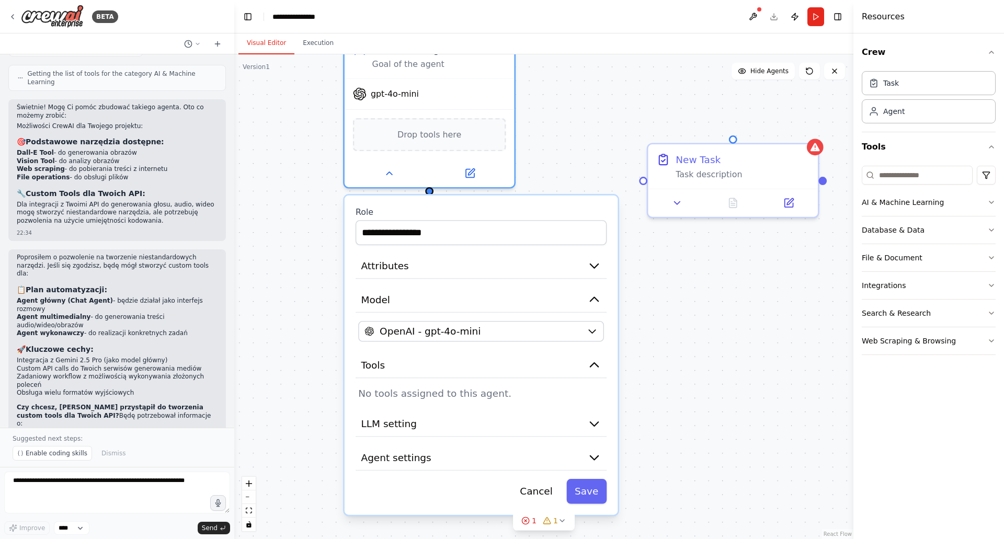
drag, startPoint x: 676, startPoint y: 340, endPoint x: 502, endPoint y: 207, distance: 219.3
click at [502, 207] on div "**********" at bounding box center [480, 354] width 273 height 319
click at [505, 418] on button "LLM setting" at bounding box center [480, 424] width 251 height 26
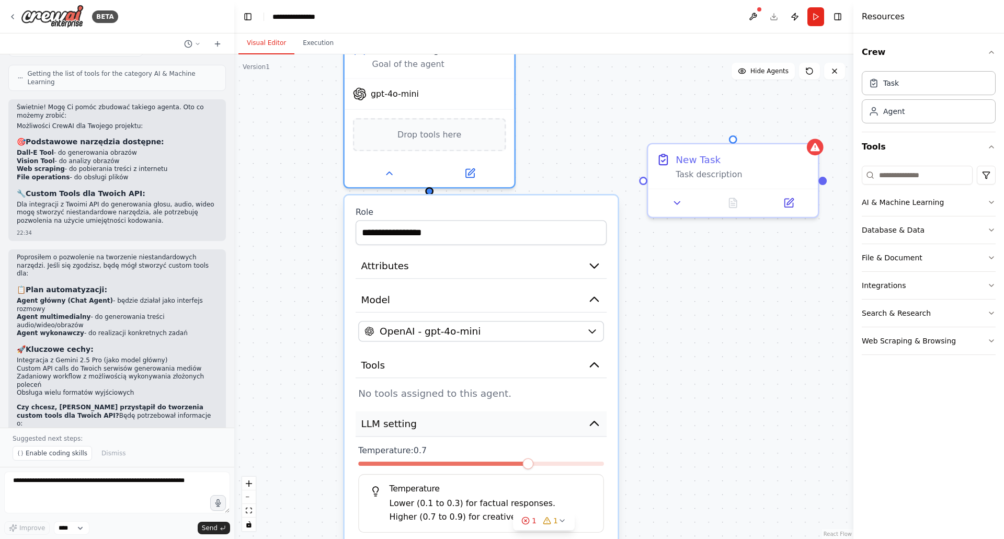
click at [505, 418] on button "LLM setting" at bounding box center [480, 424] width 251 height 26
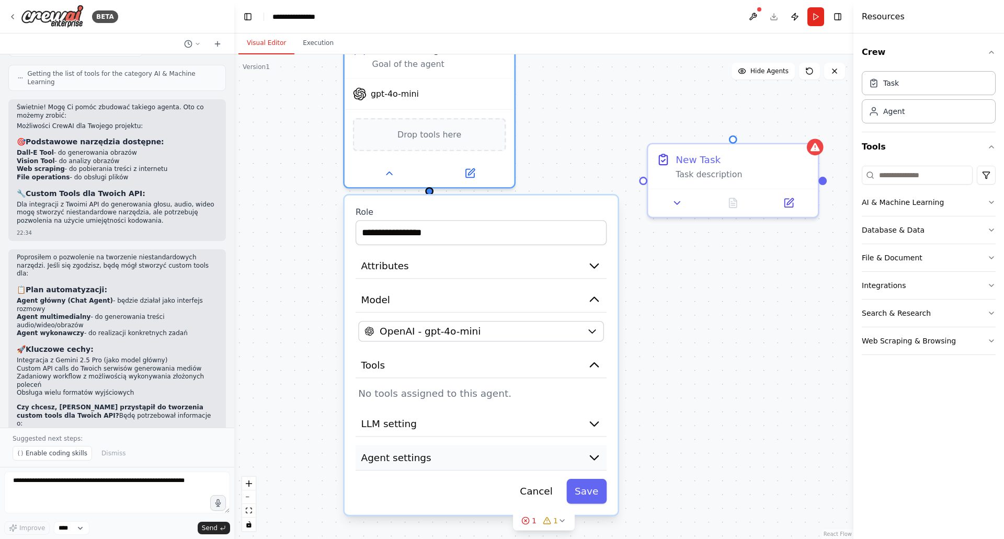
click at [489, 457] on button "Agent settings" at bounding box center [480, 458] width 251 height 26
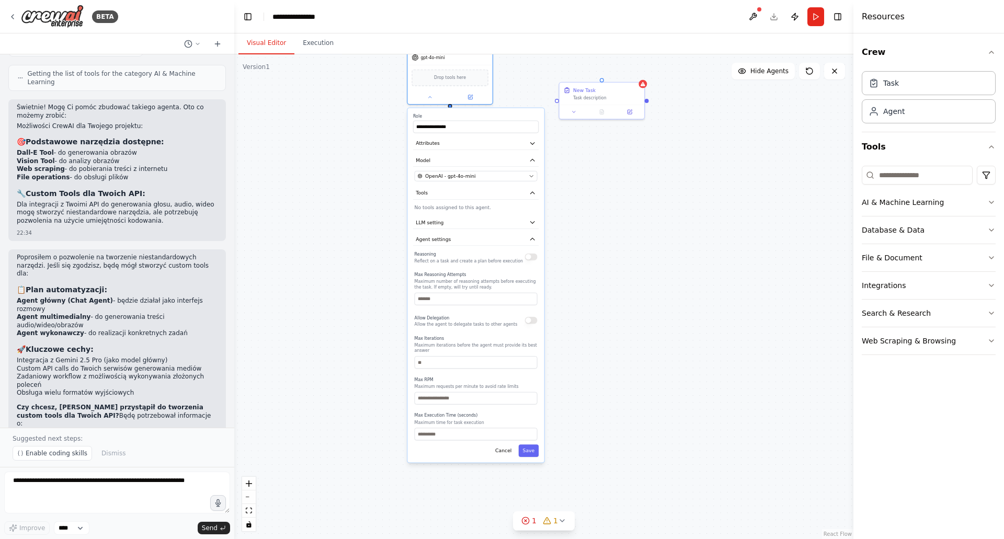
drag, startPoint x: 643, startPoint y: 397, endPoint x: 624, endPoint y: 199, distance: 199.0
click at [630, 185] on div "**********" at bounding box center [543, 296] width 619 height 485
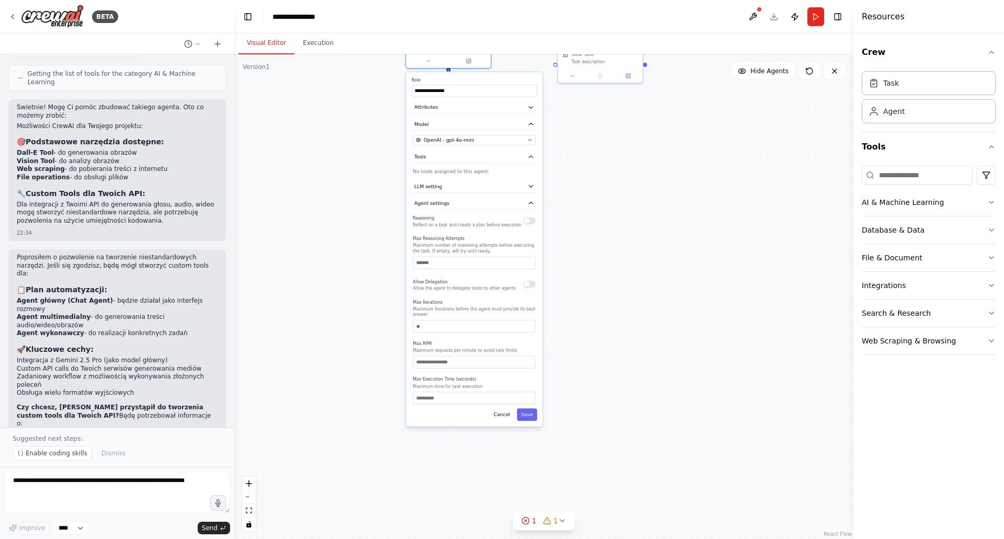
drag, startPoint x: 616, startPoint y: 229, endPoint x: 615, endPoint y: 192, distance: 37.1
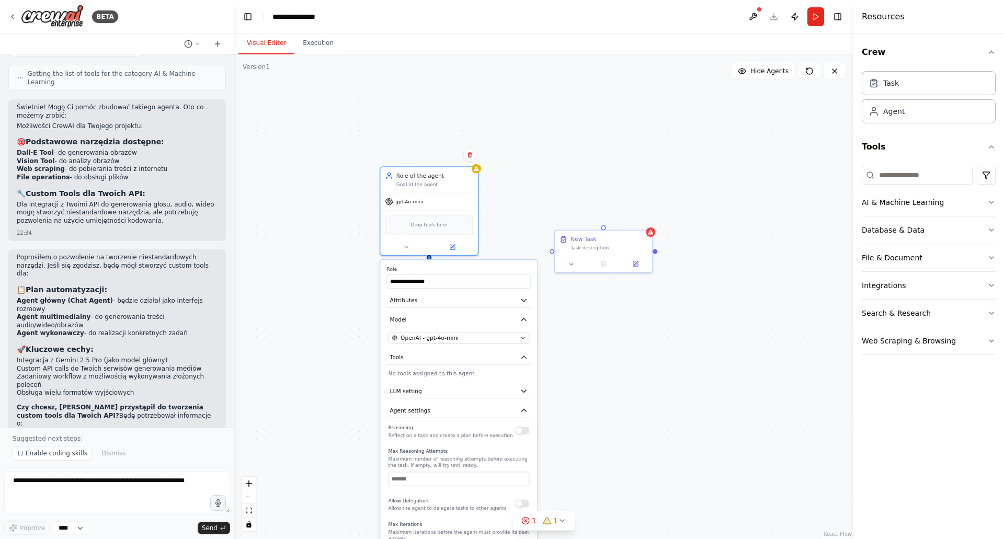
drag, startPoint x: 679, startPoint y: 215, endPoint x: 673, endPoint y: 351, distance: 136.6
click at [673, 351] on div "**********" at bounding box center [543, 296] width 619 height 485
click at [893, 313] on div "Search & Research" at bounding box center [895, 313] width 69 height 10
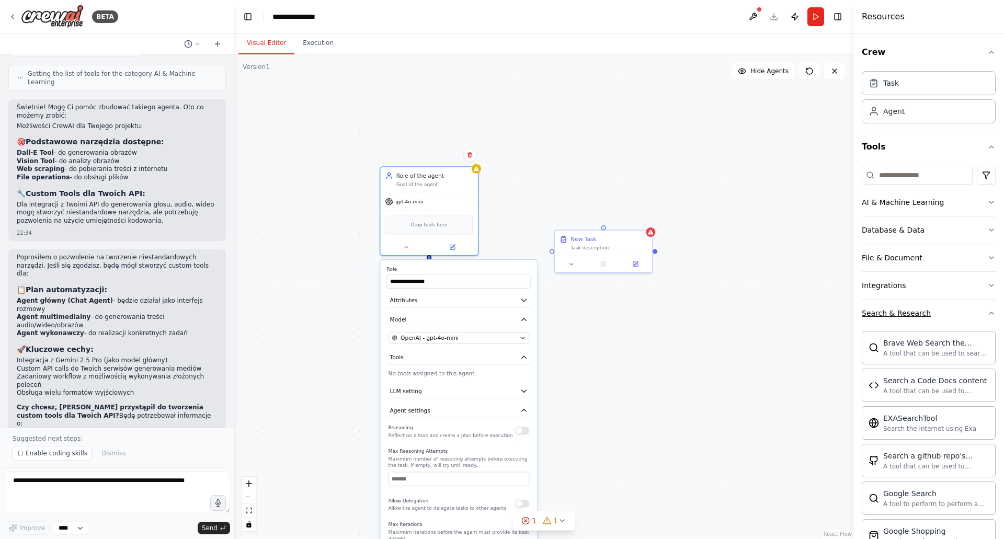
click at [893, 313] on div "Search & Research" at bounding box center [895, 313] width 69 height 10
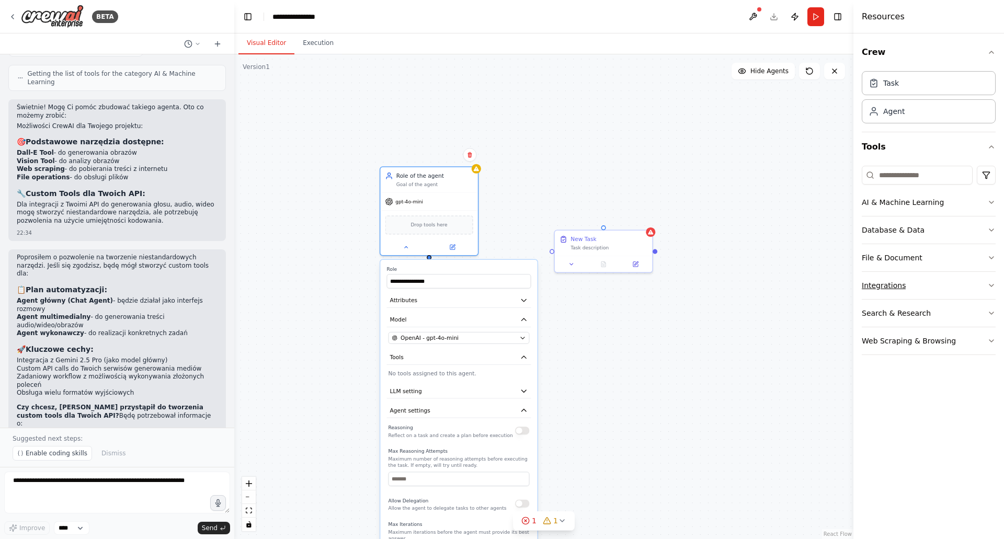
click at [889, 276] on button "Integrations" at bounding box center [928, 285] width 134 height 27
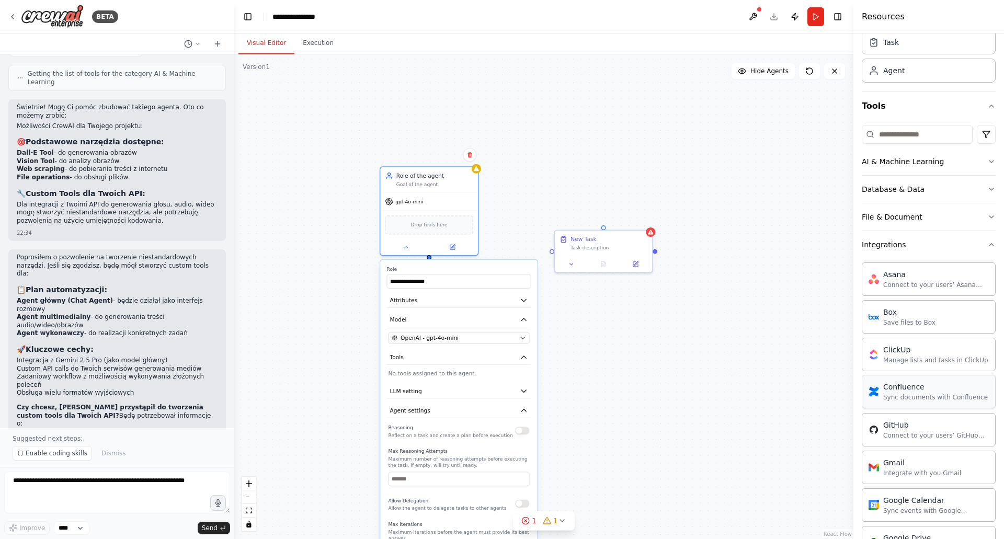
scroll to position [0, 0]
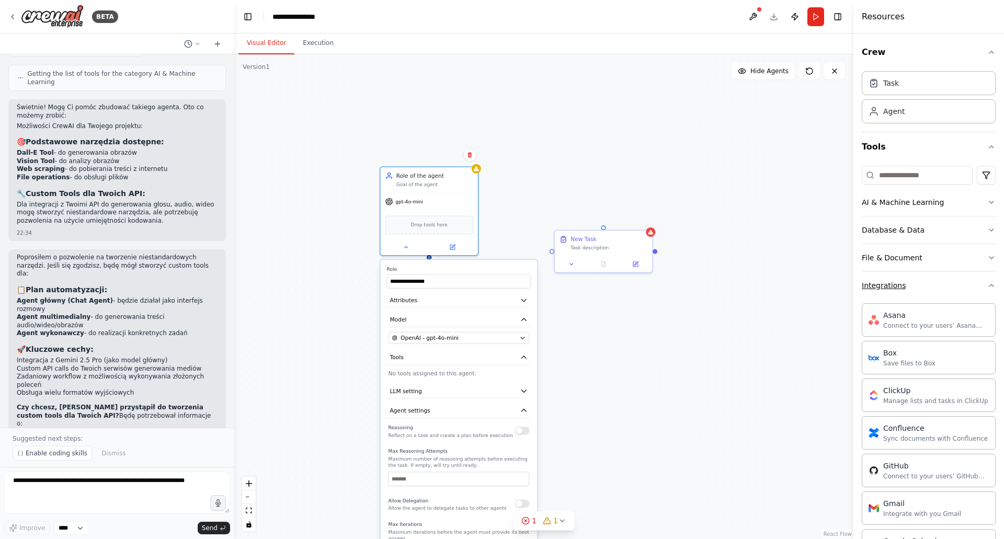
click at [897, 289] on div "Integrations" at bounding box center [883, 285] width 44 height 10
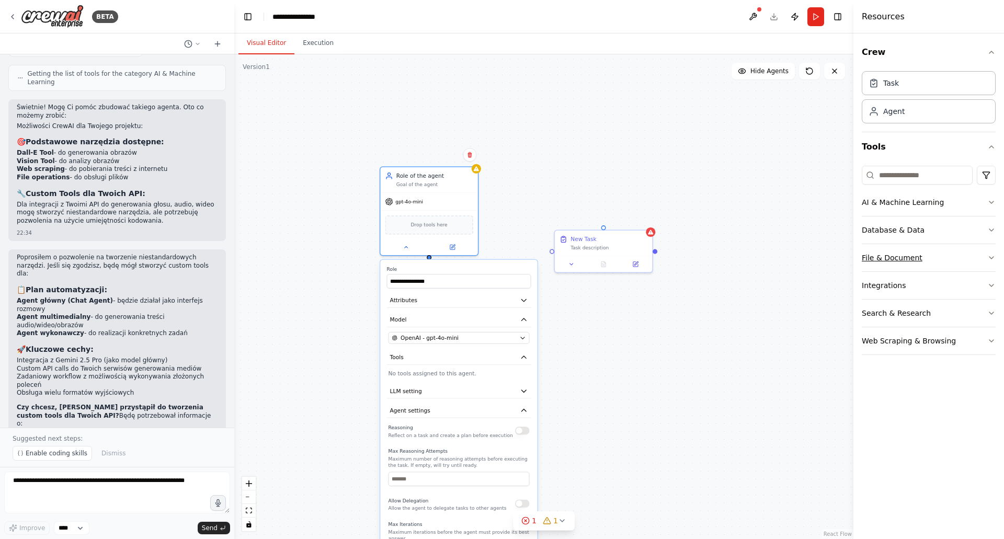
click at [897, 264] on button "File & Document" at bounding box center [928, 257] width 134 height 27
